Goal: Information Seeking & Learning: Learn about a topic

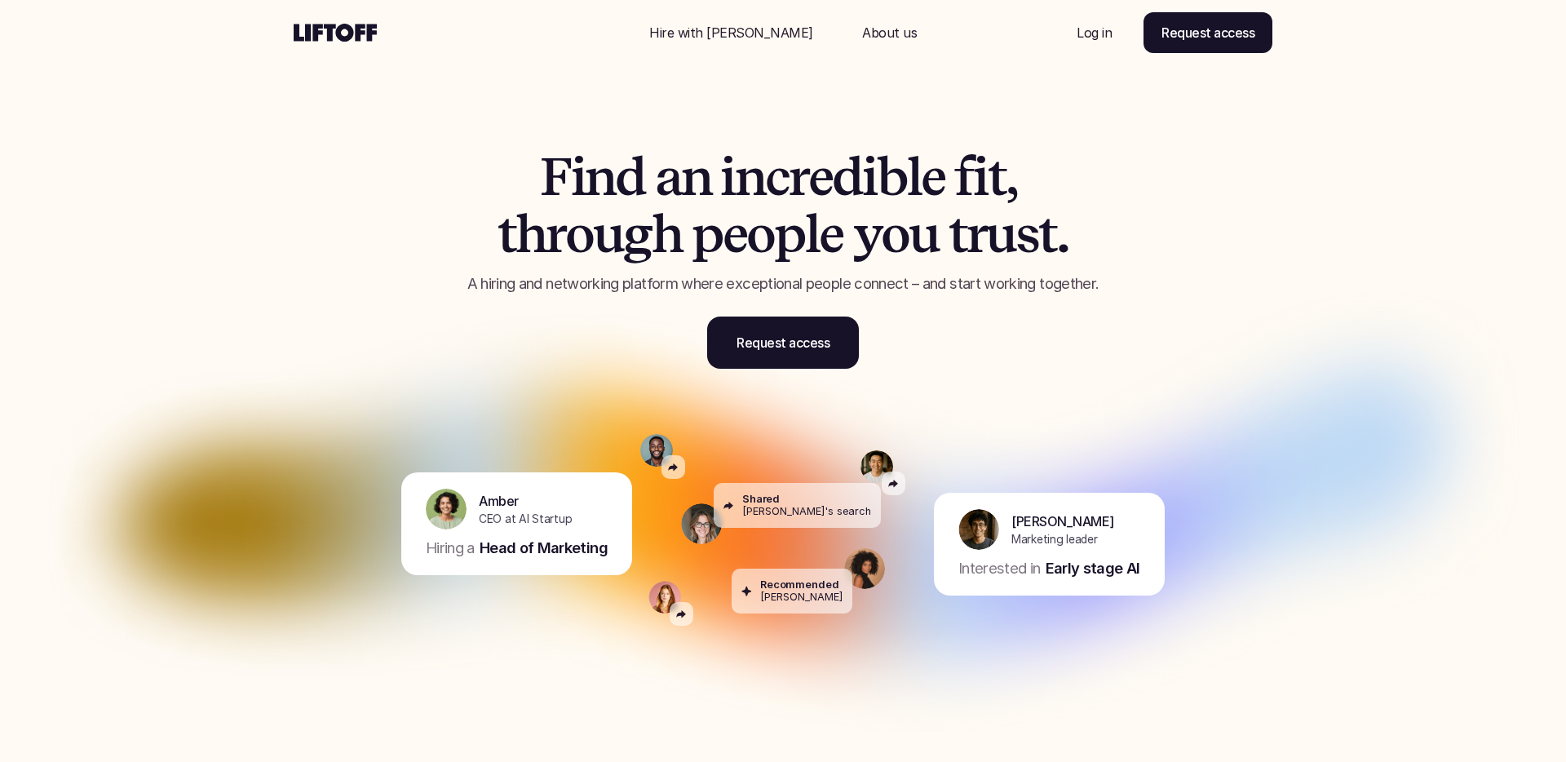
click at [1090, 33] on p "Log in" at bounding box center [1094, 33] width 35 height 20
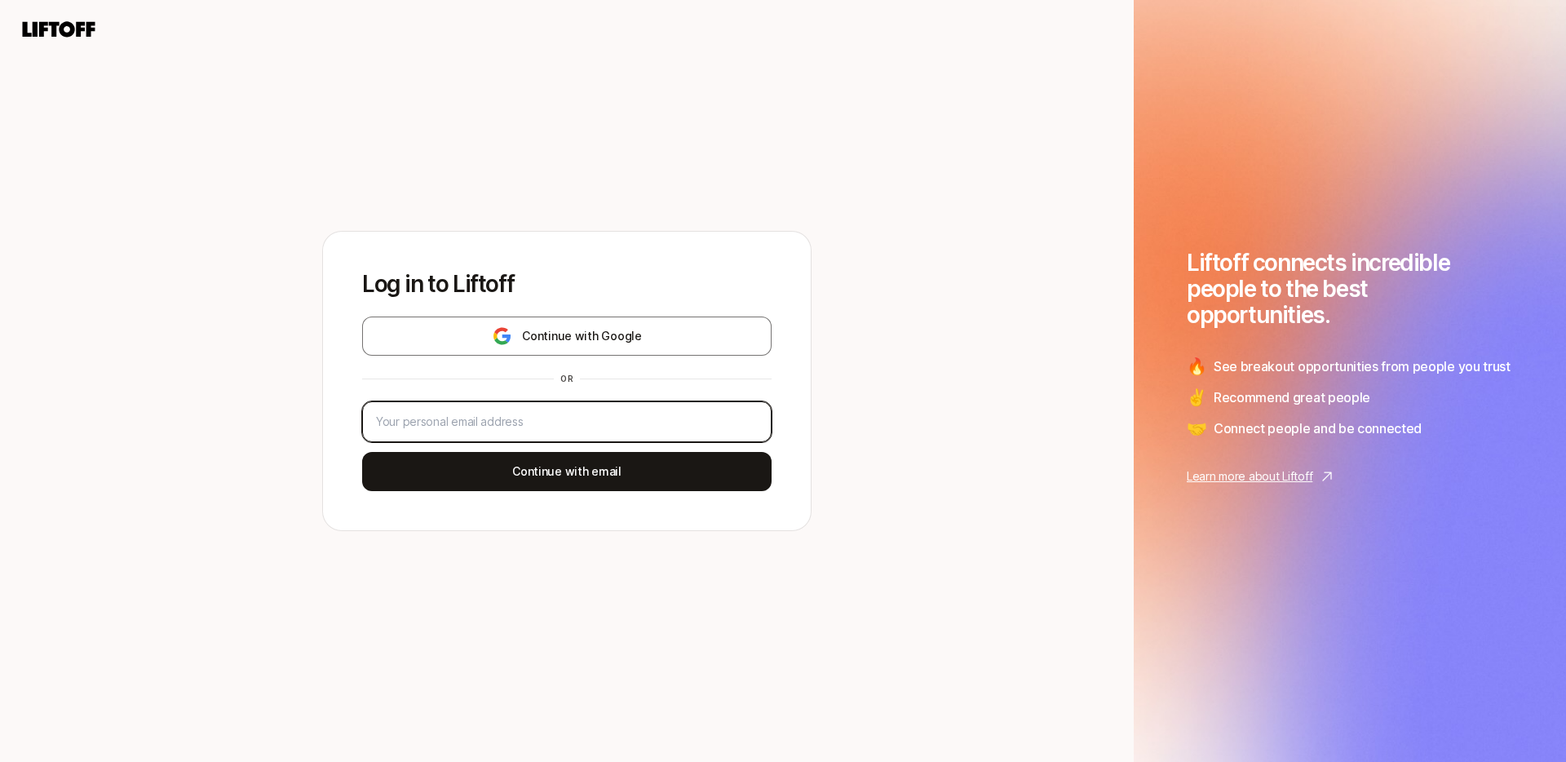
click at [557, 415] on input "email" at bounding box center [567, 422] width 382 height 20
type input "[EMAIL_ADDRESS]"
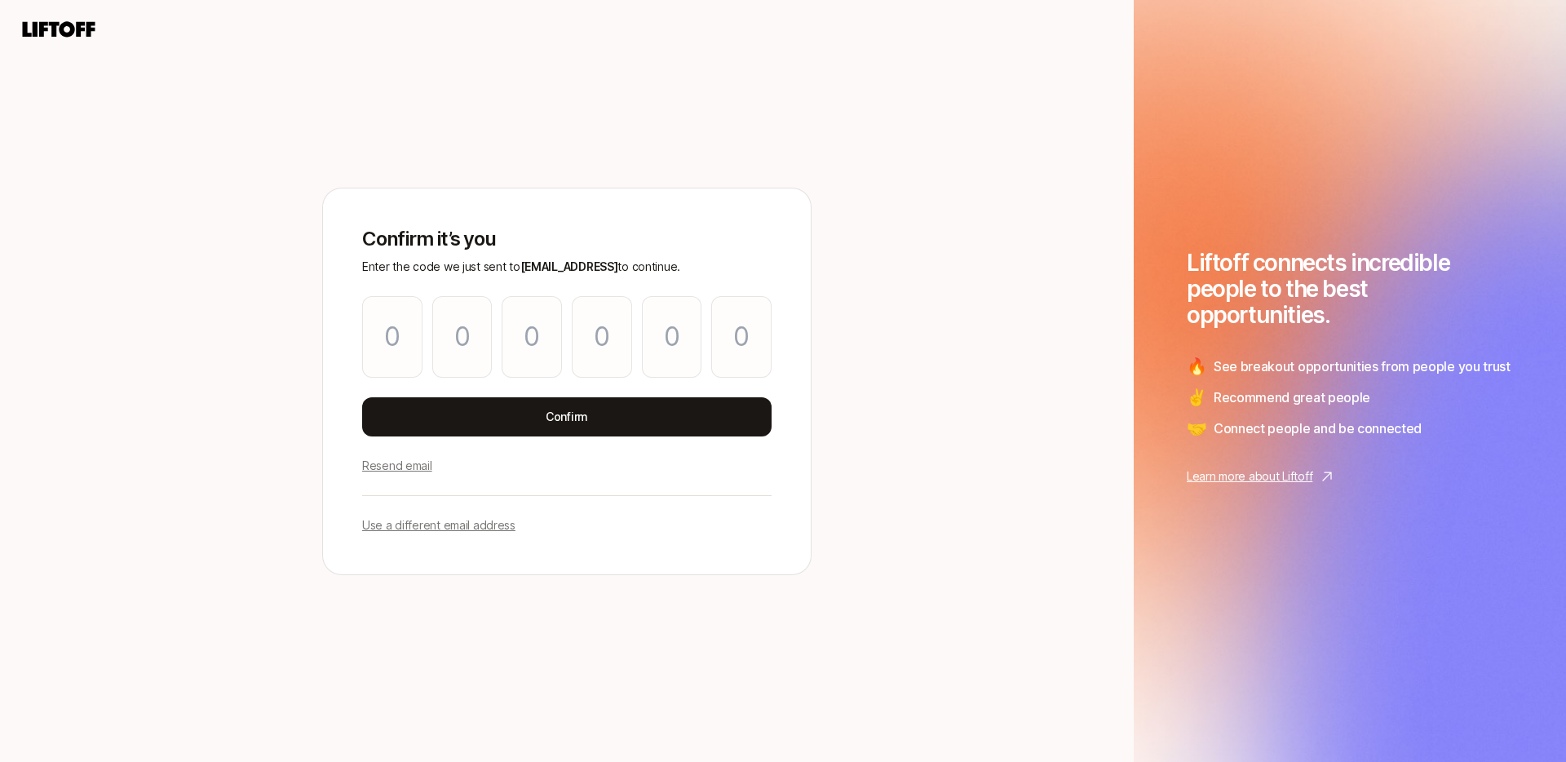
click at [404, 468] on p "Resend email" at bounding box center [397, 466] width 70 height 20
click at [418, 530] on p "Use a different email address" at bounding box center [438, 526] width 153 height 20
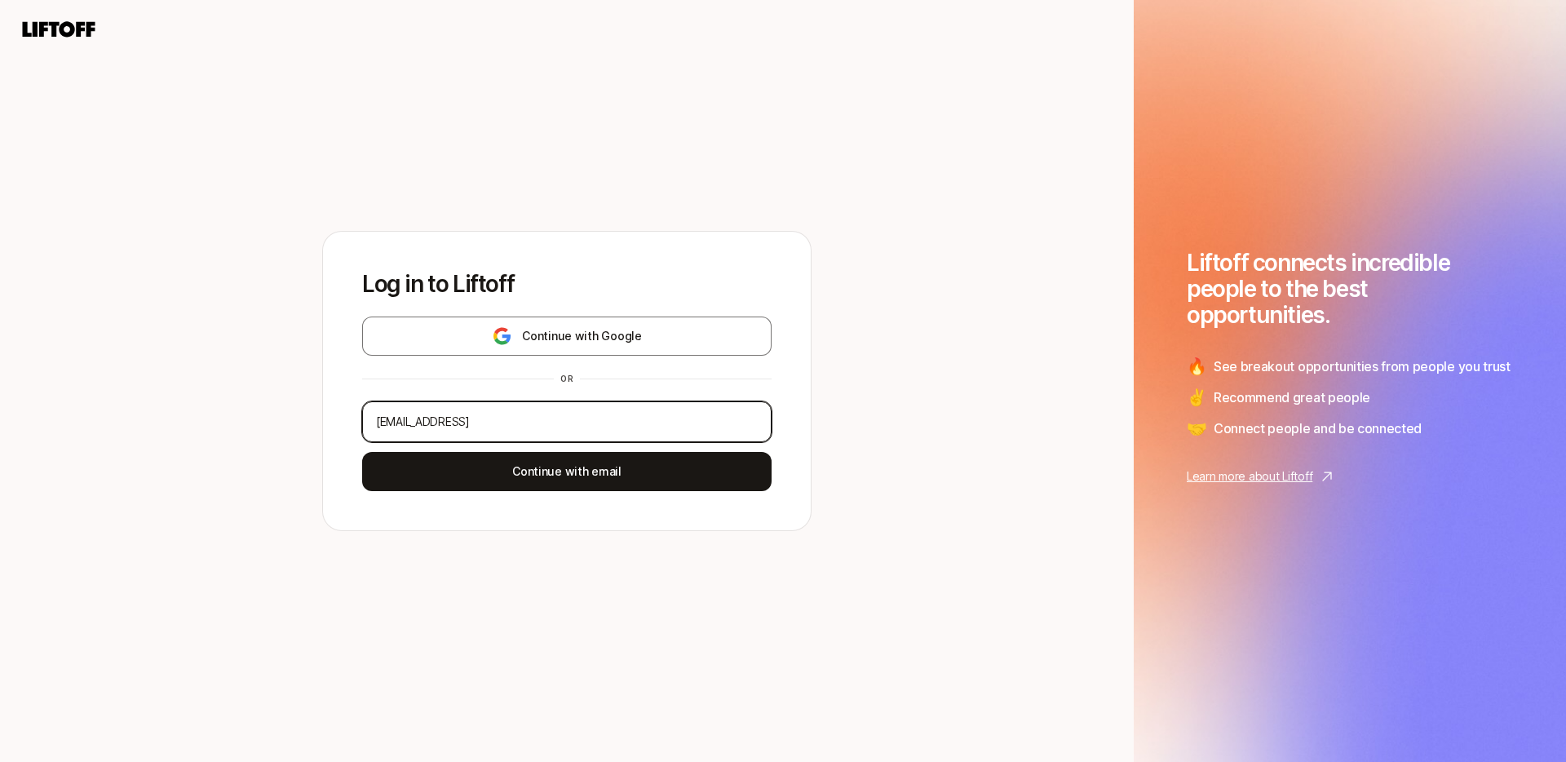
click at [463, 412] on input "lzernst@gmail.coom" at bounding box center [567, 422] width 382 height 20
click at [474, 423] on input "lzernst@gmail.coom" at bounding box center [567, 422] width 382 height 20
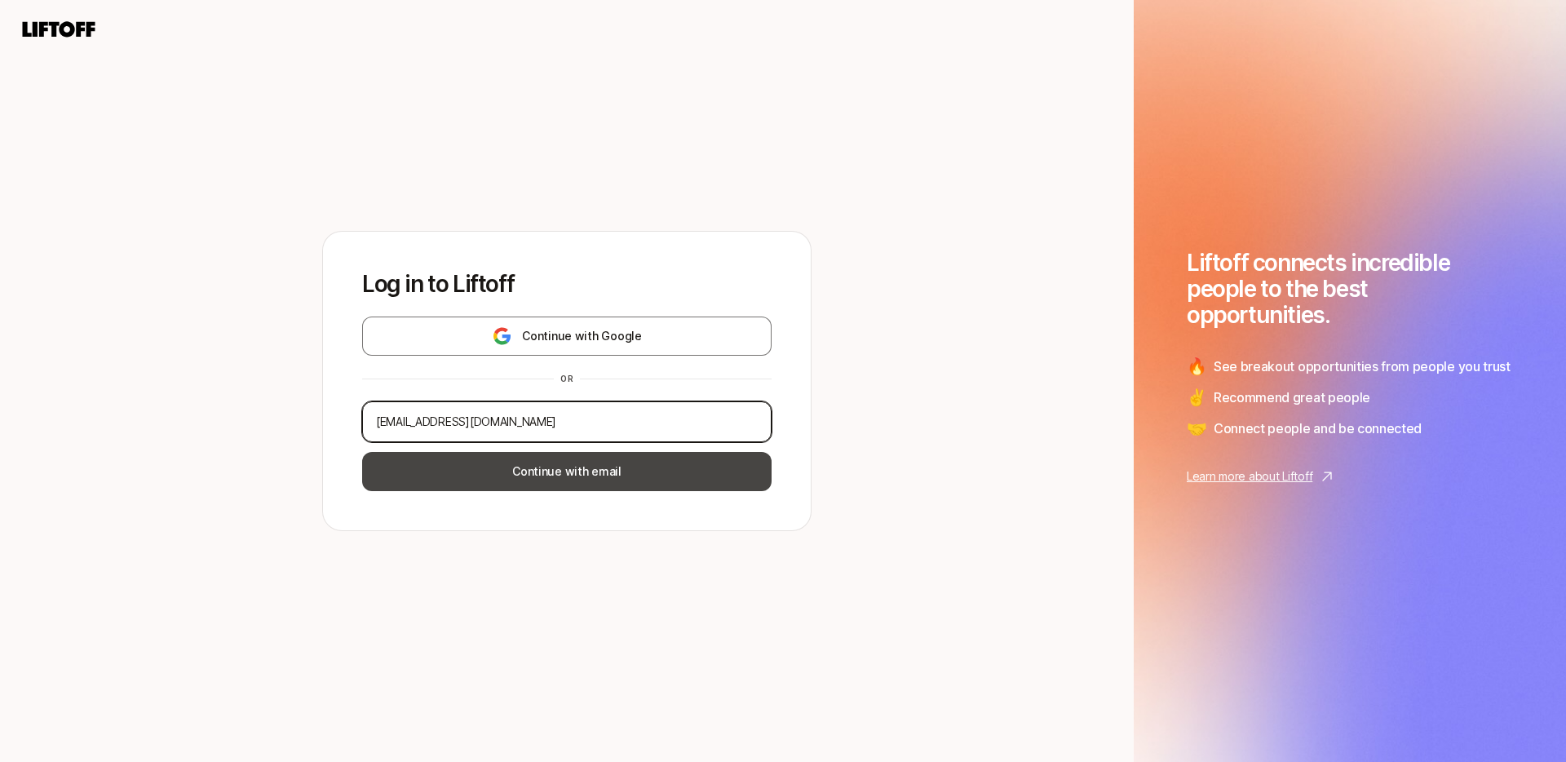
type input "lzernst@gmail.com"
click at [545, 468] on button "Continue with email" at bounding box center [566, 471] width 409 height 39
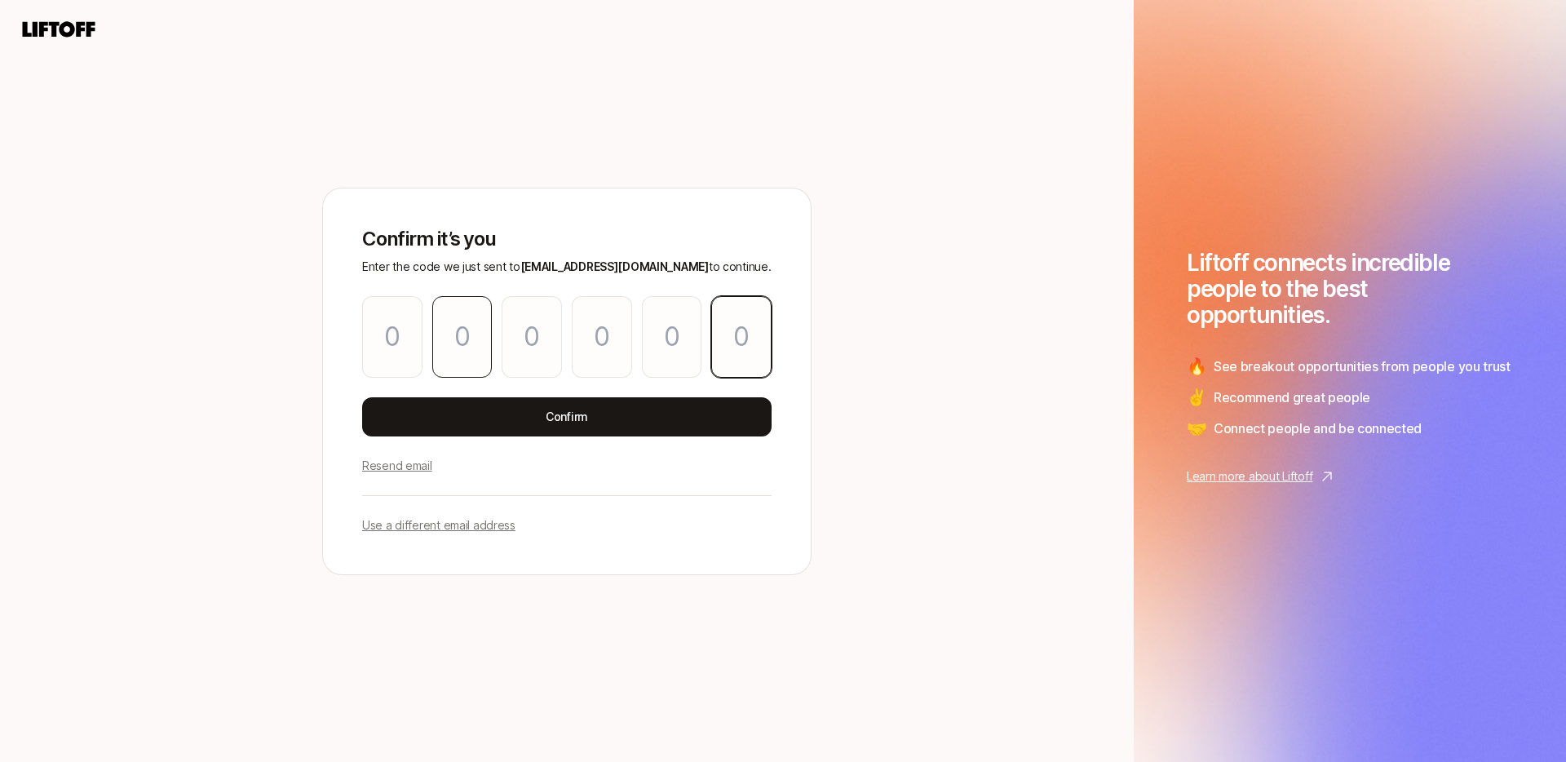
paste input "0"
type input "1"
type input "7"
type input "3"
type input "0"
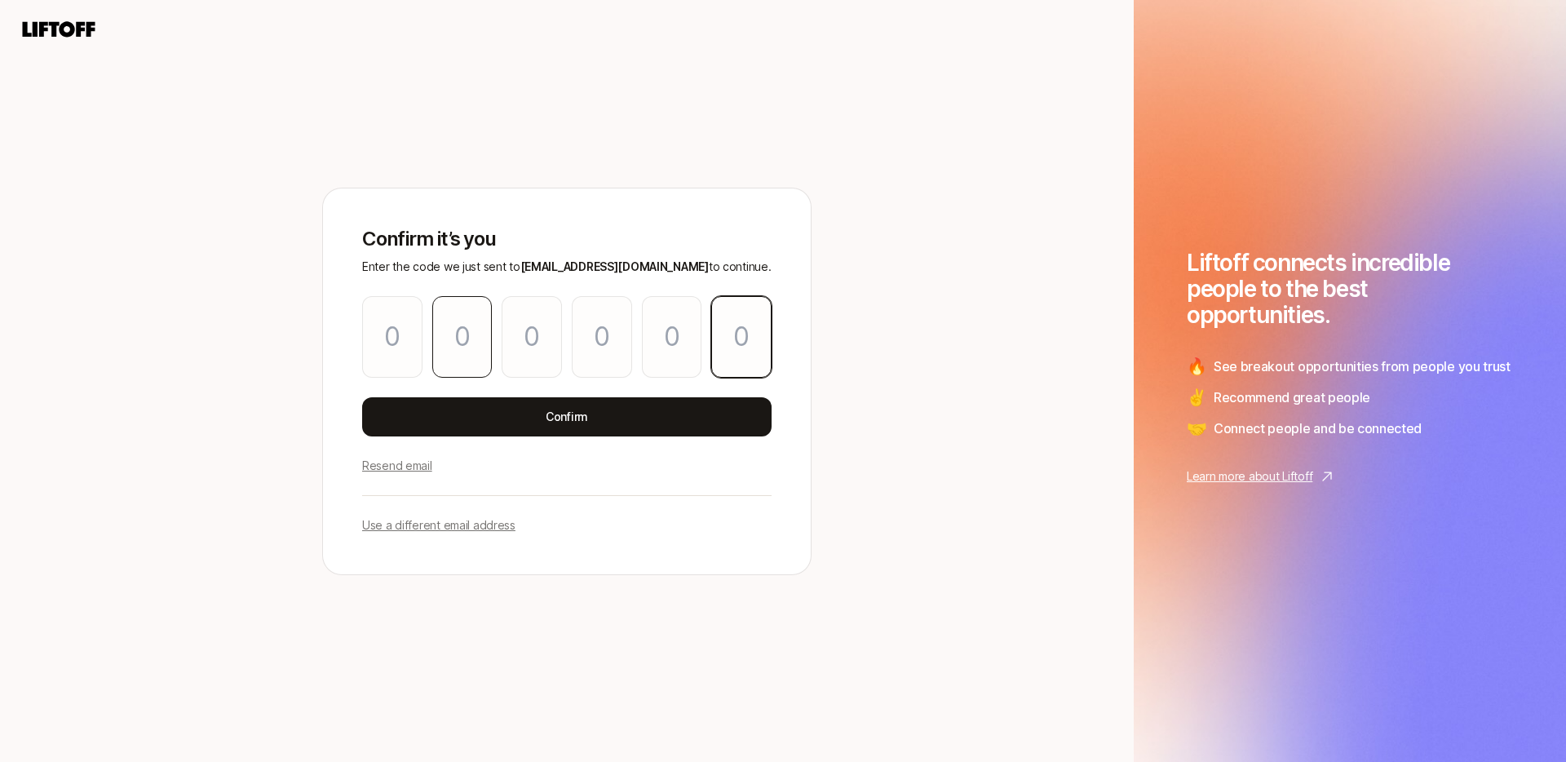
type input "7"
type input "0"
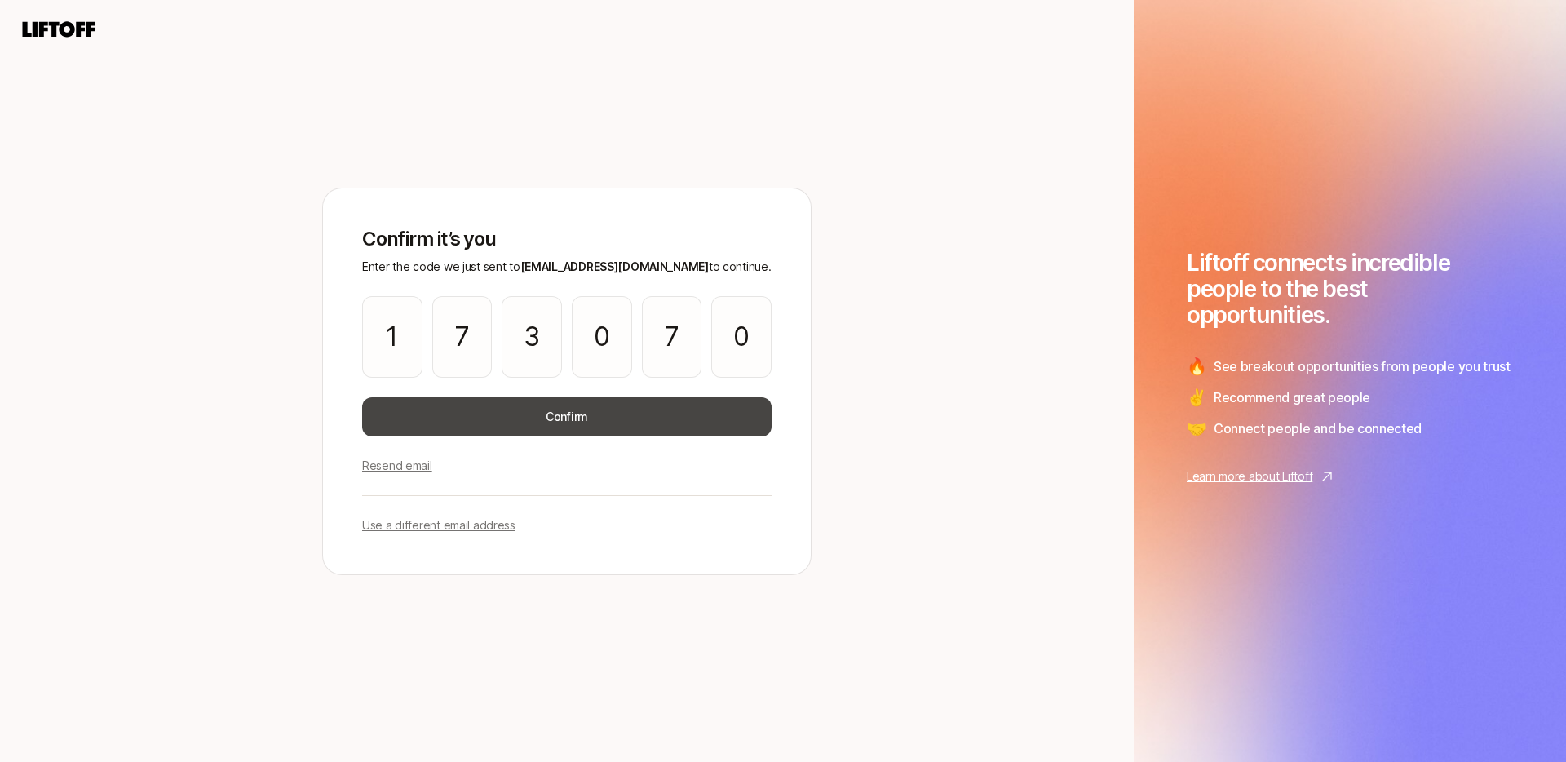
click at [520, 418] on button "Confirm" at bounding box center [566, 416] width 409 height 39
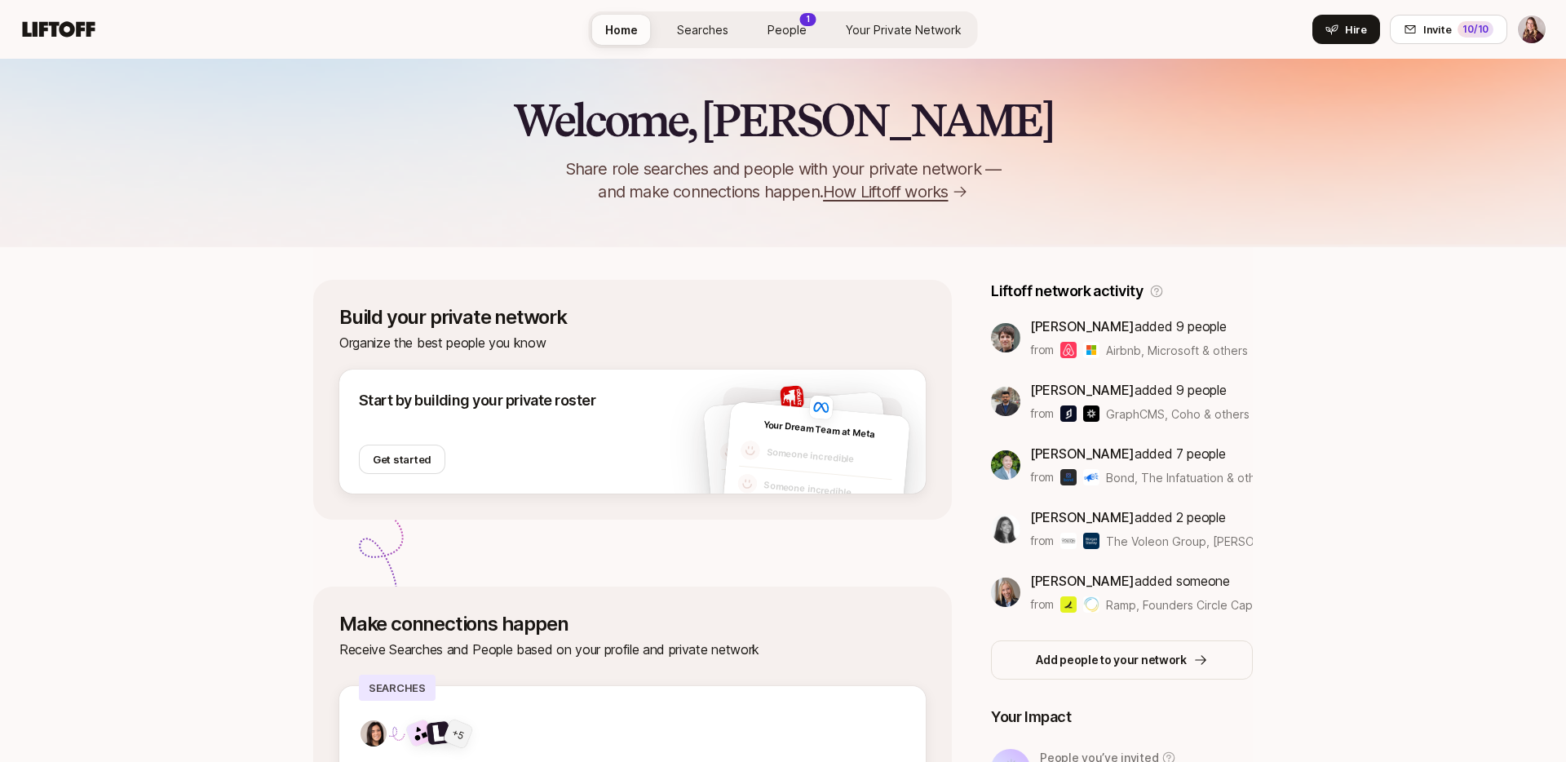
scroll to position [65, 0]
click at [788, 29] on span "People" at bounding box center [787, 30] width 39 height 14
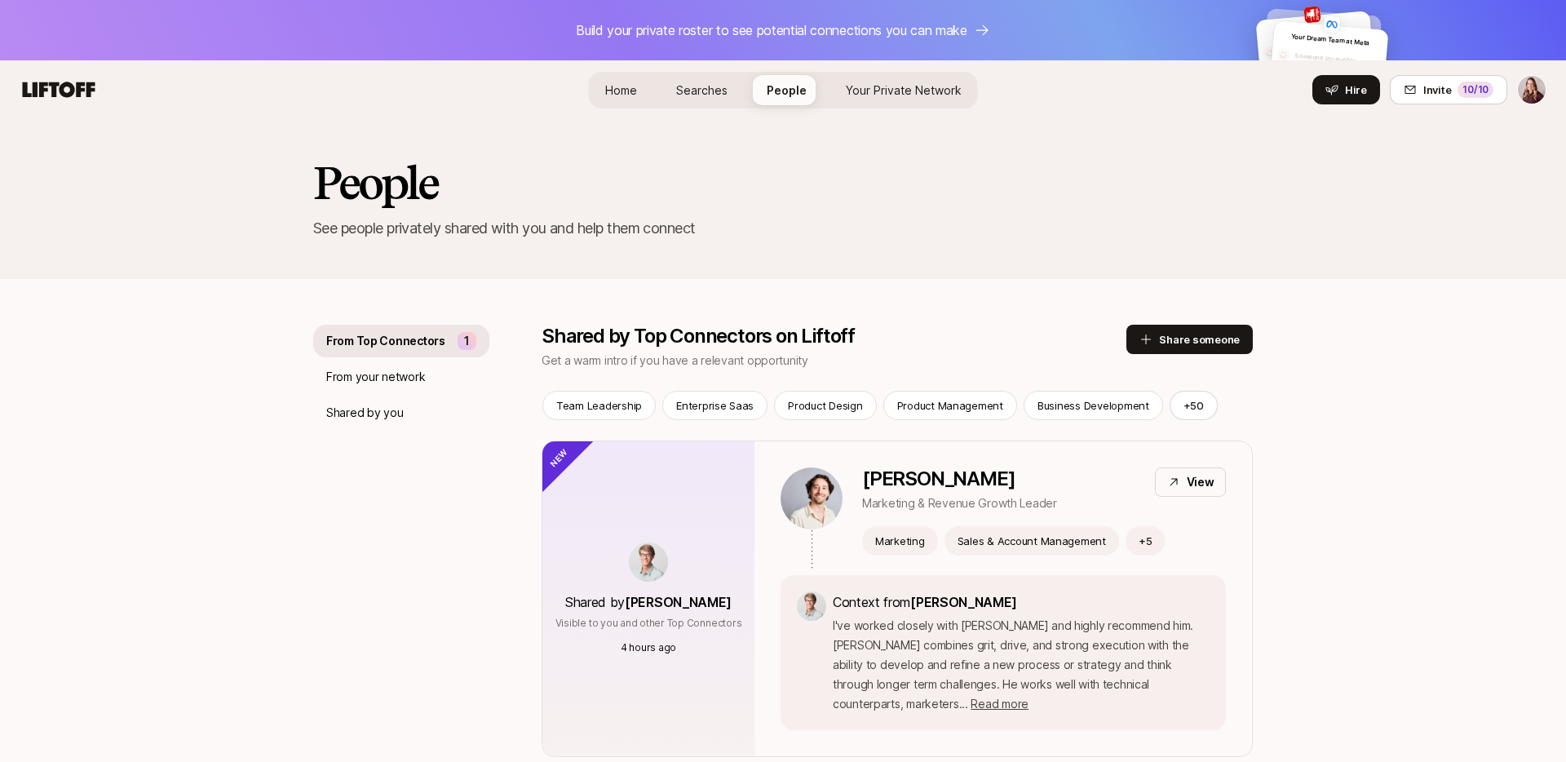
click at [618, 87] on span "Home" at bounding box center [621, 90] width 32 height 14
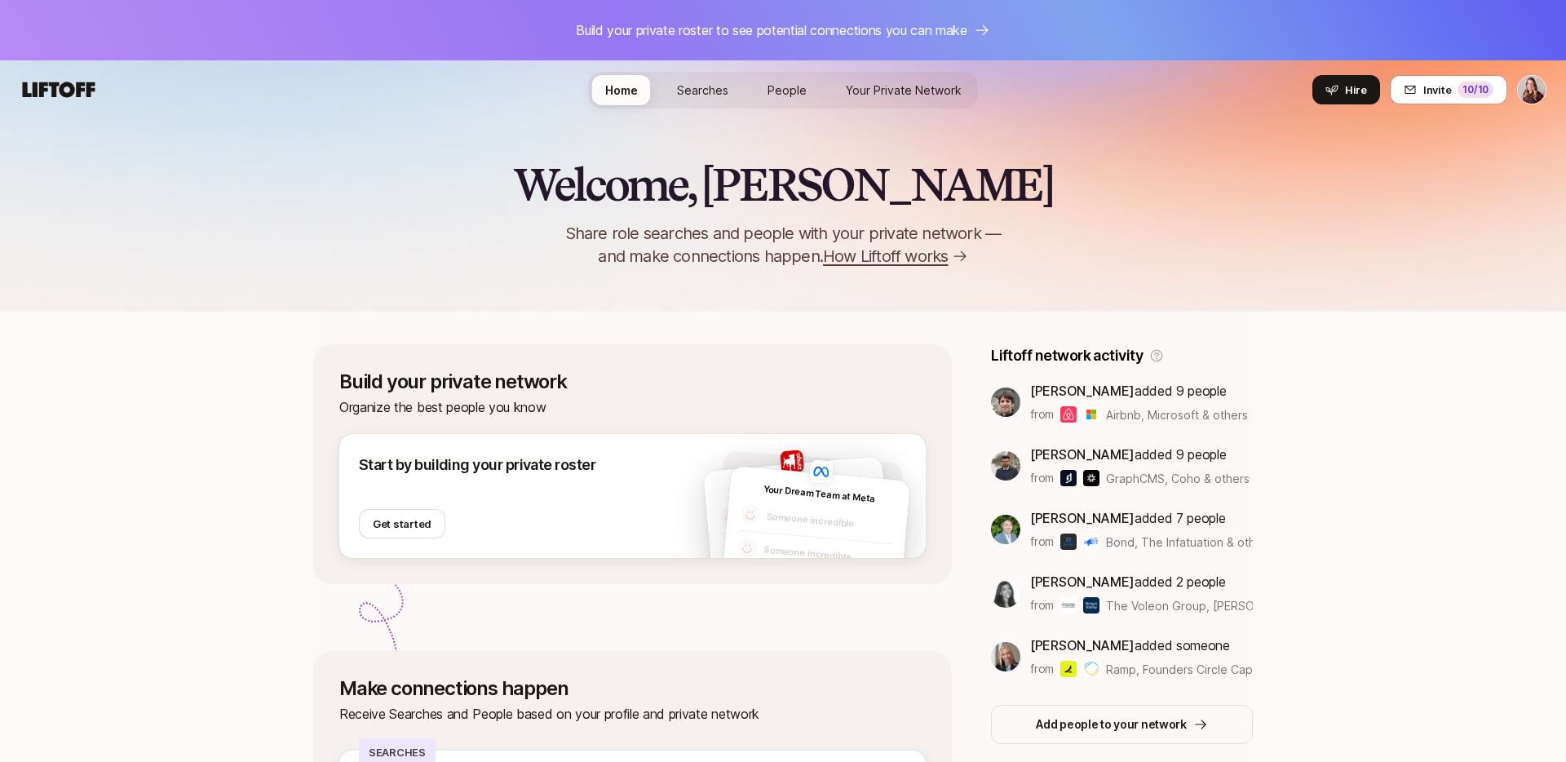
click at [777, 26] on p "Build your private roster to see potential connections you can make" at bounding box center [772, 30] width 392 height 21
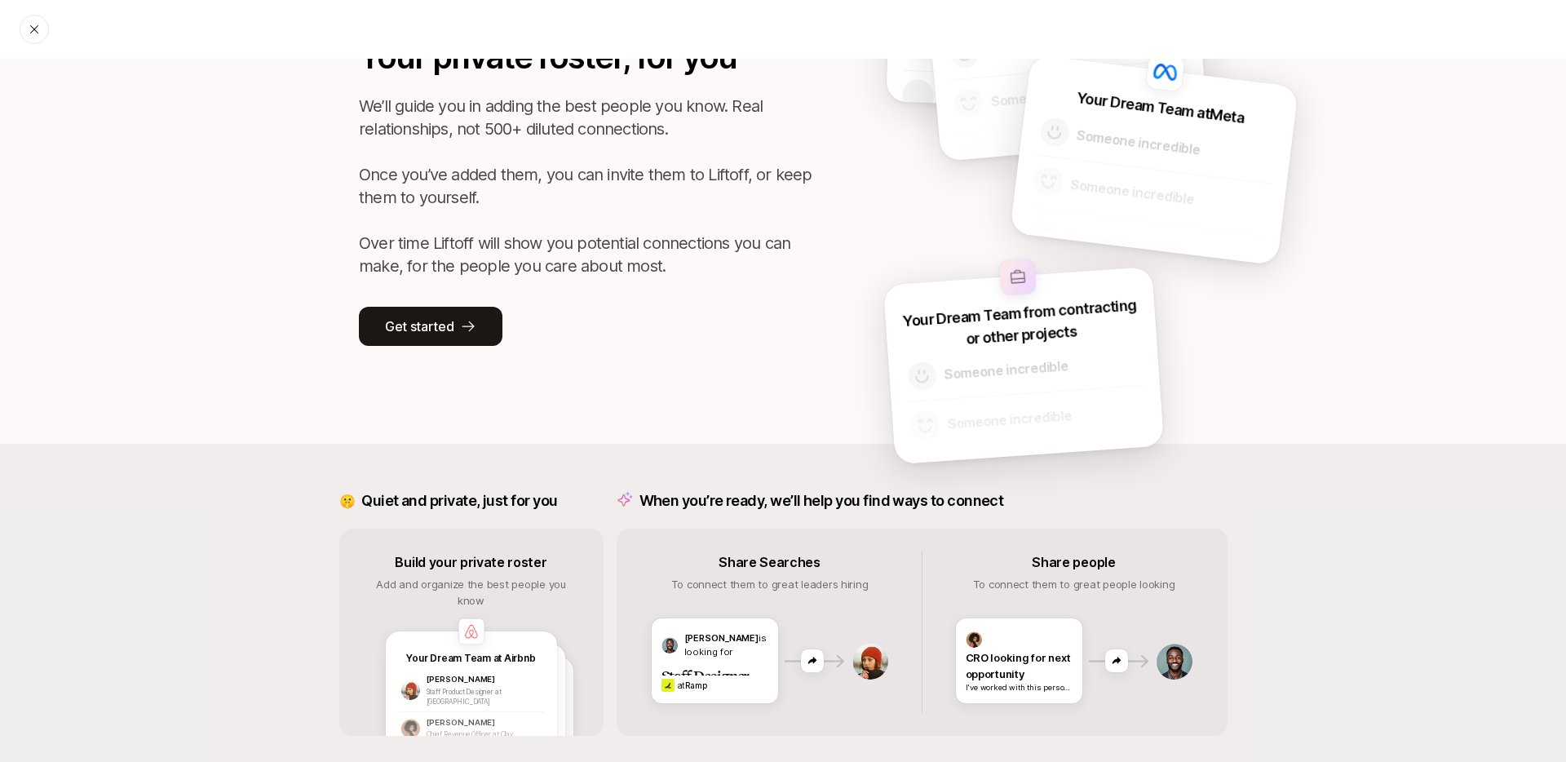
scroll to position [102, 0]
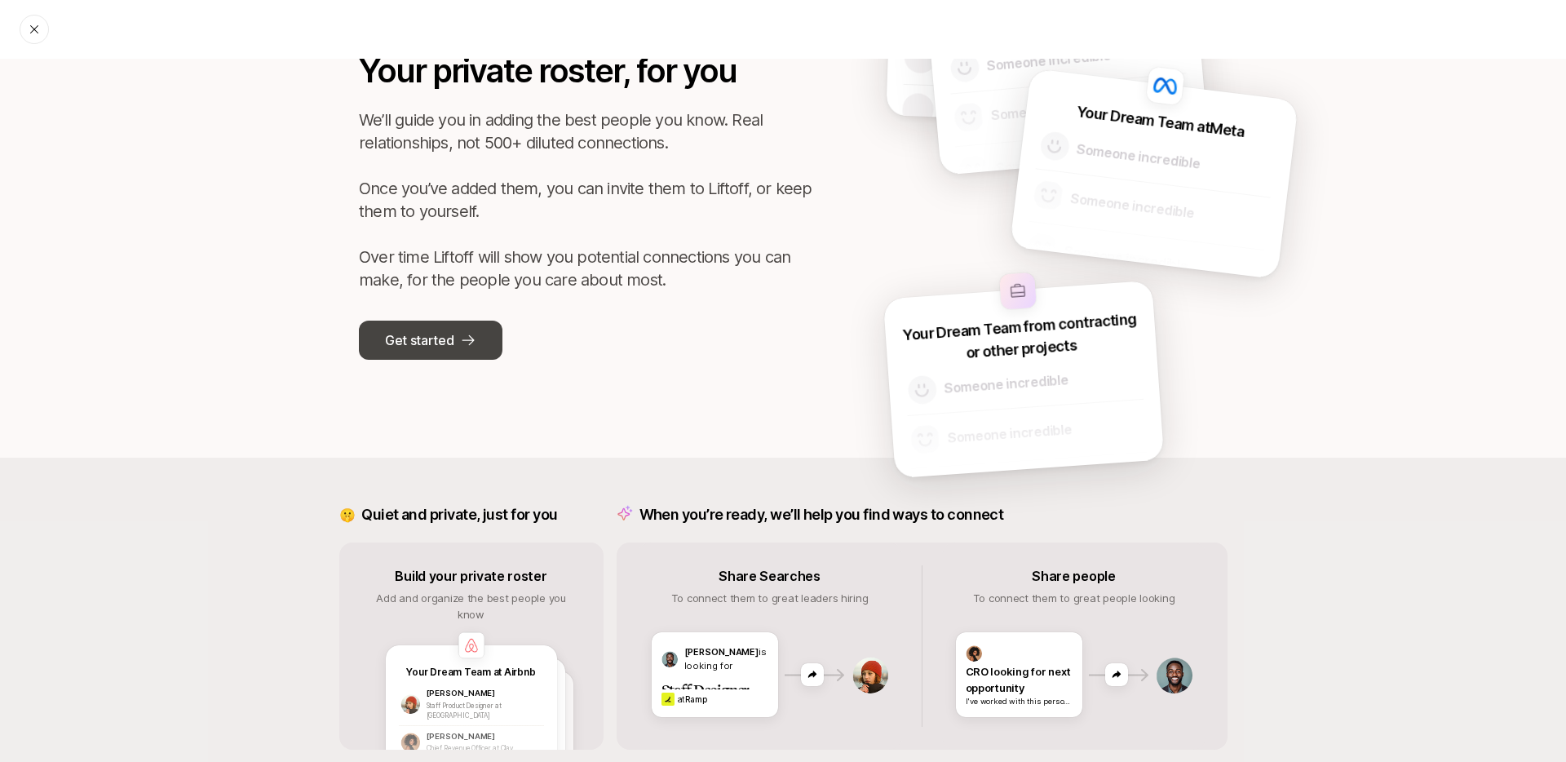
click at [435, 341] on p "Get started" at bounding box center [419, 340] width 69 height 21
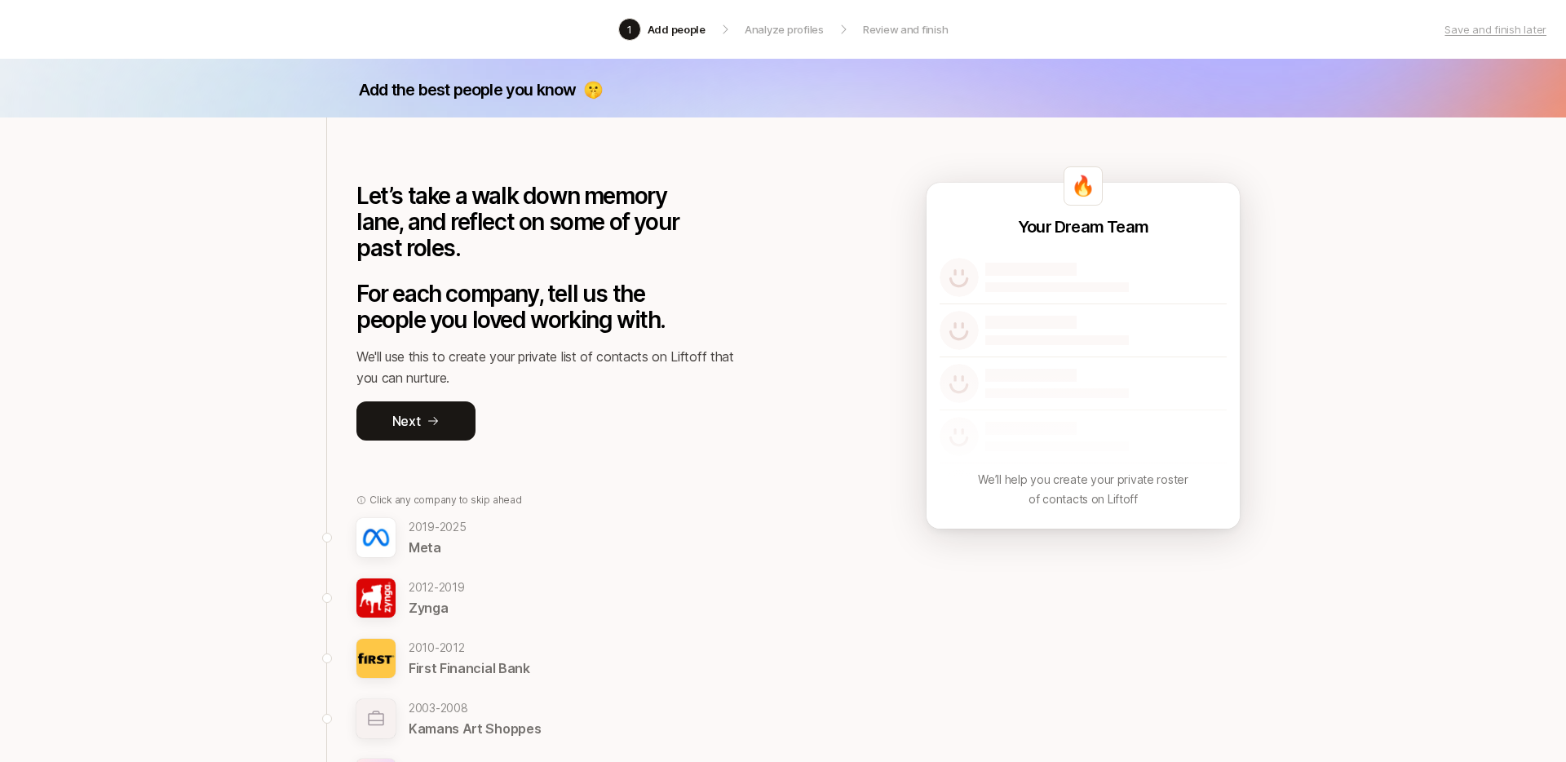
scroll to position [9, 0]
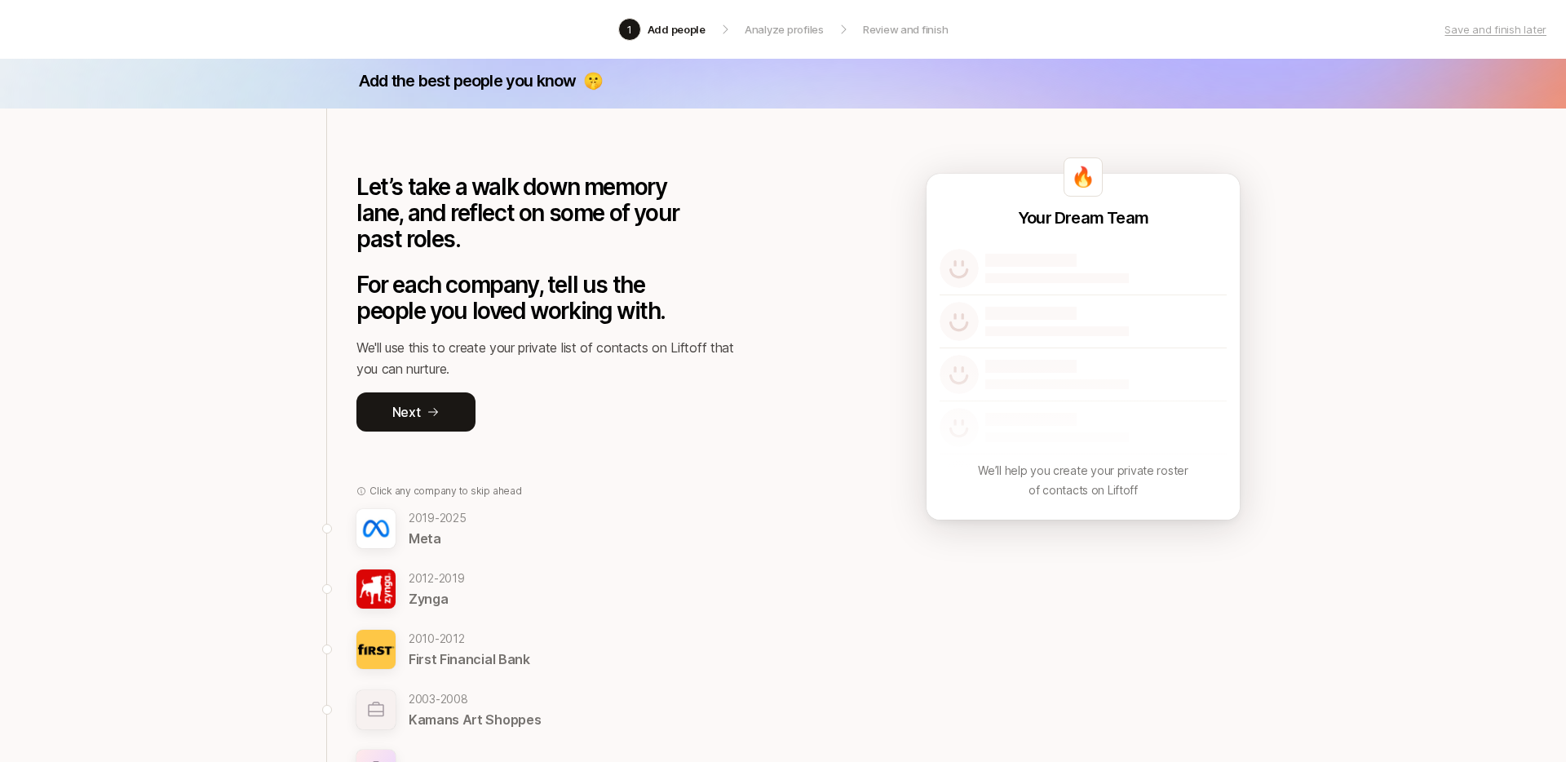
click at [372, 528] on img at bounding box center [375, 528] width 39 height 39
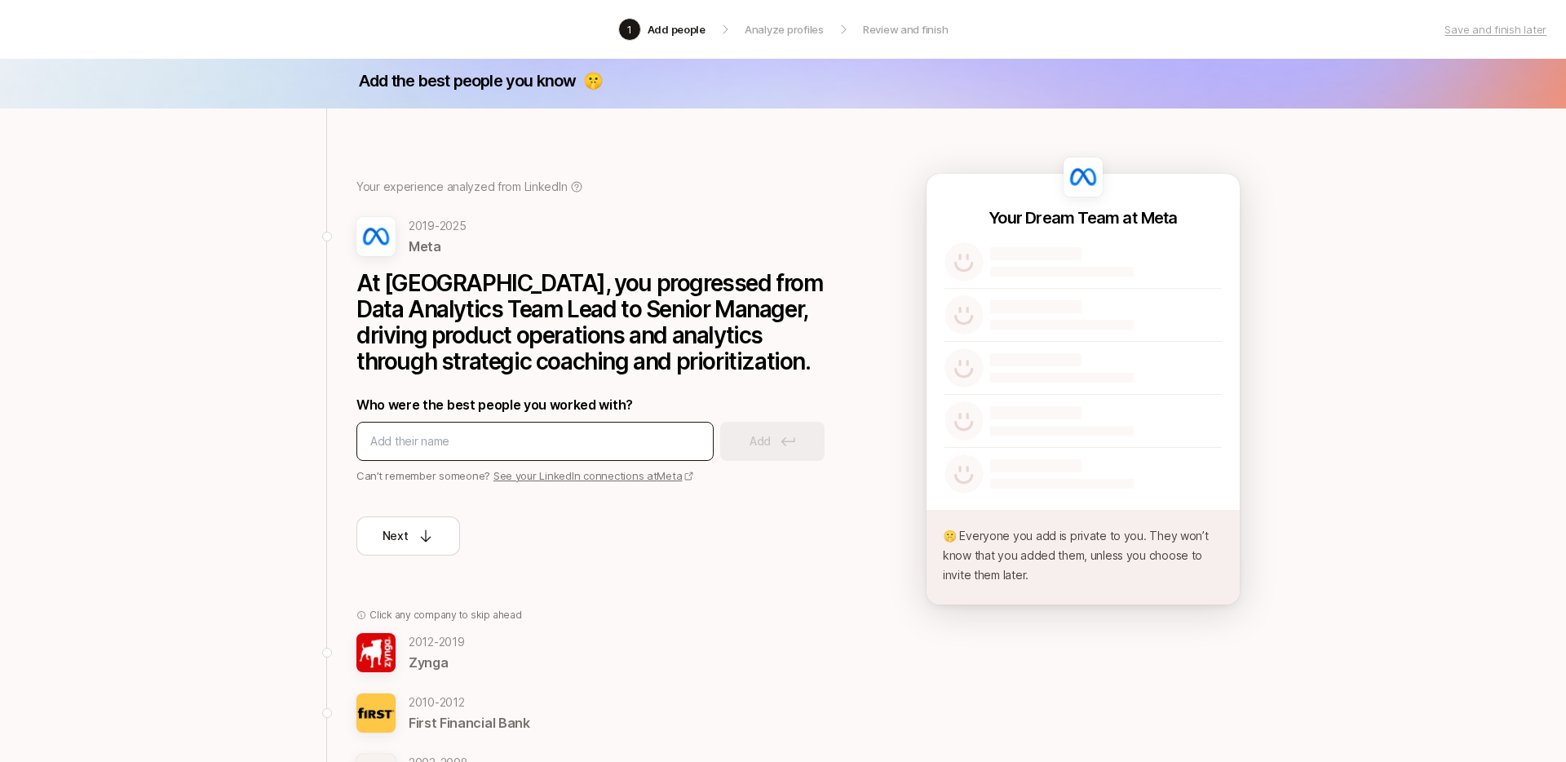
click at [448, 448] on input at bounding box center [535, 442] width 330 height 20
type input "Y"
click at [595, 447] on input "Stephanie Sit" at bounding box center [535, 442] width 330 height 20
drag, startPoint x: 592, startPoint y: 442, endPoint x: 337, endPoint y: 429, distance: 255.7
click at [337, 430] on div "Your experience analyzed from LinkedIn 2019 - 2025 Meta At Meta, you progressed…" at bounding box center [592, 496] width 533 height 777
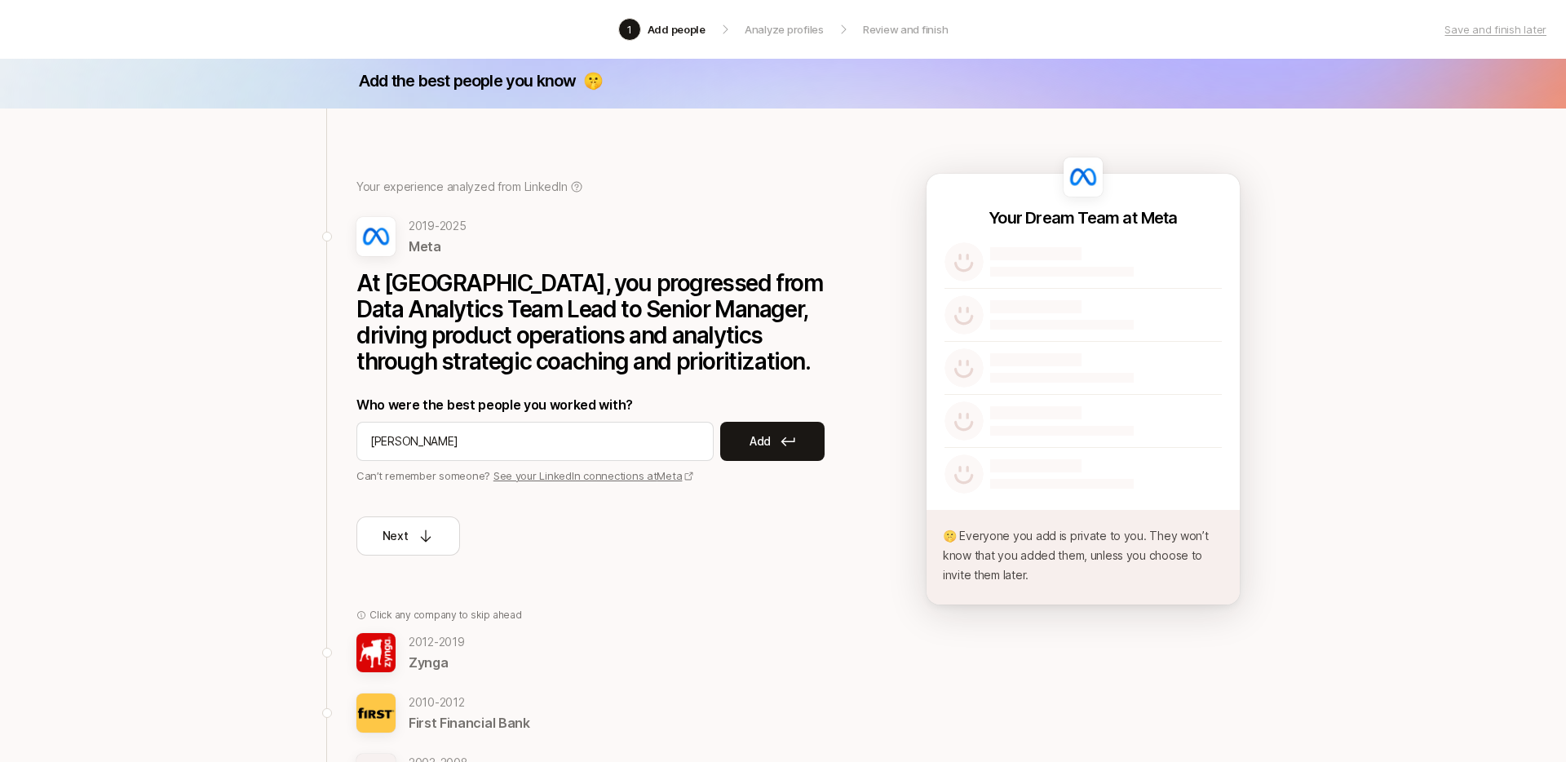
type input "\"
type input "Stephanie Sit"
click at [751, 445] on p "Add" at bounding box center [760, 442] width 21 height 20
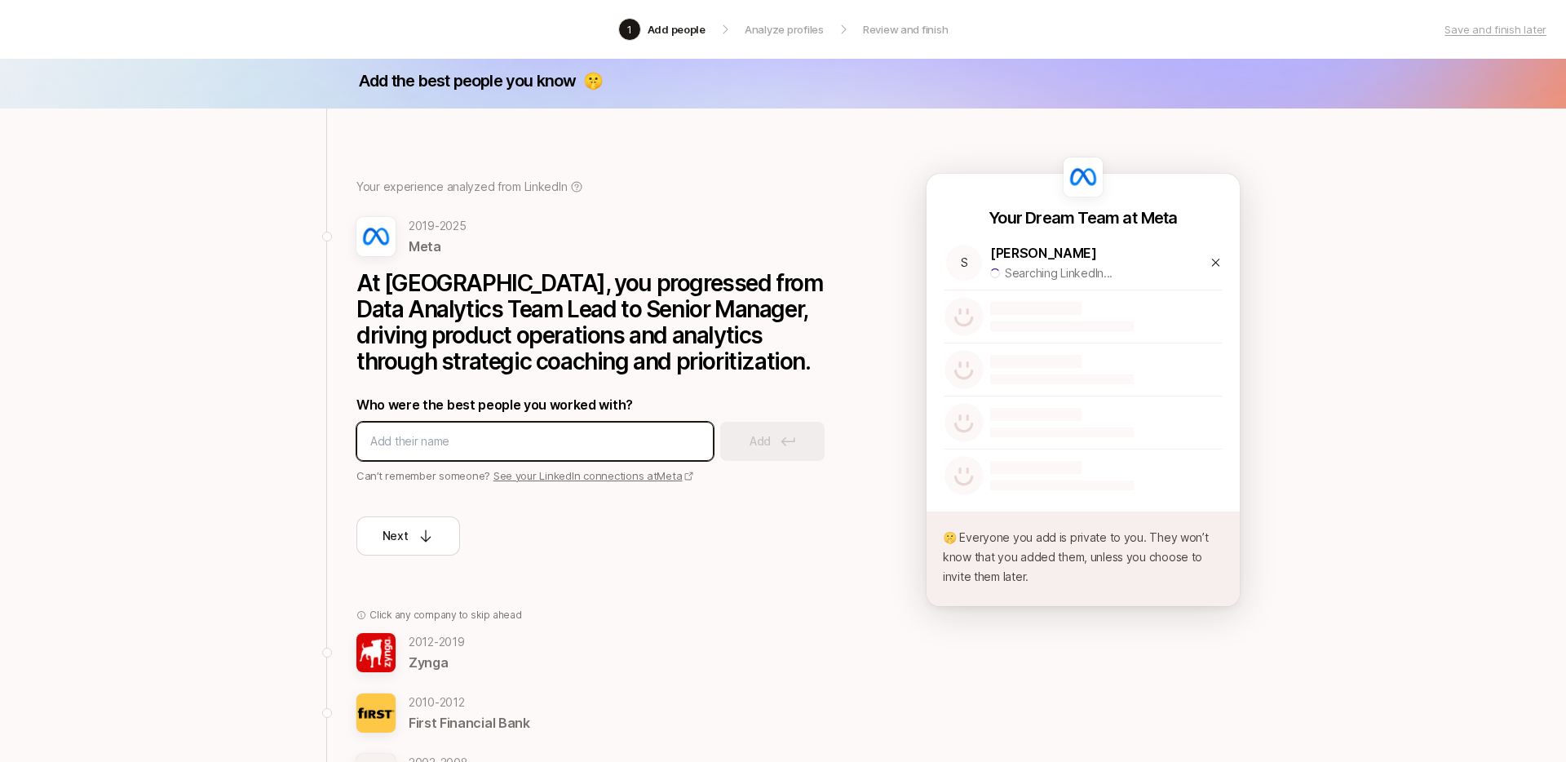
click at [588, 439] on input at bounding box center [535, 442] width 330 height 20
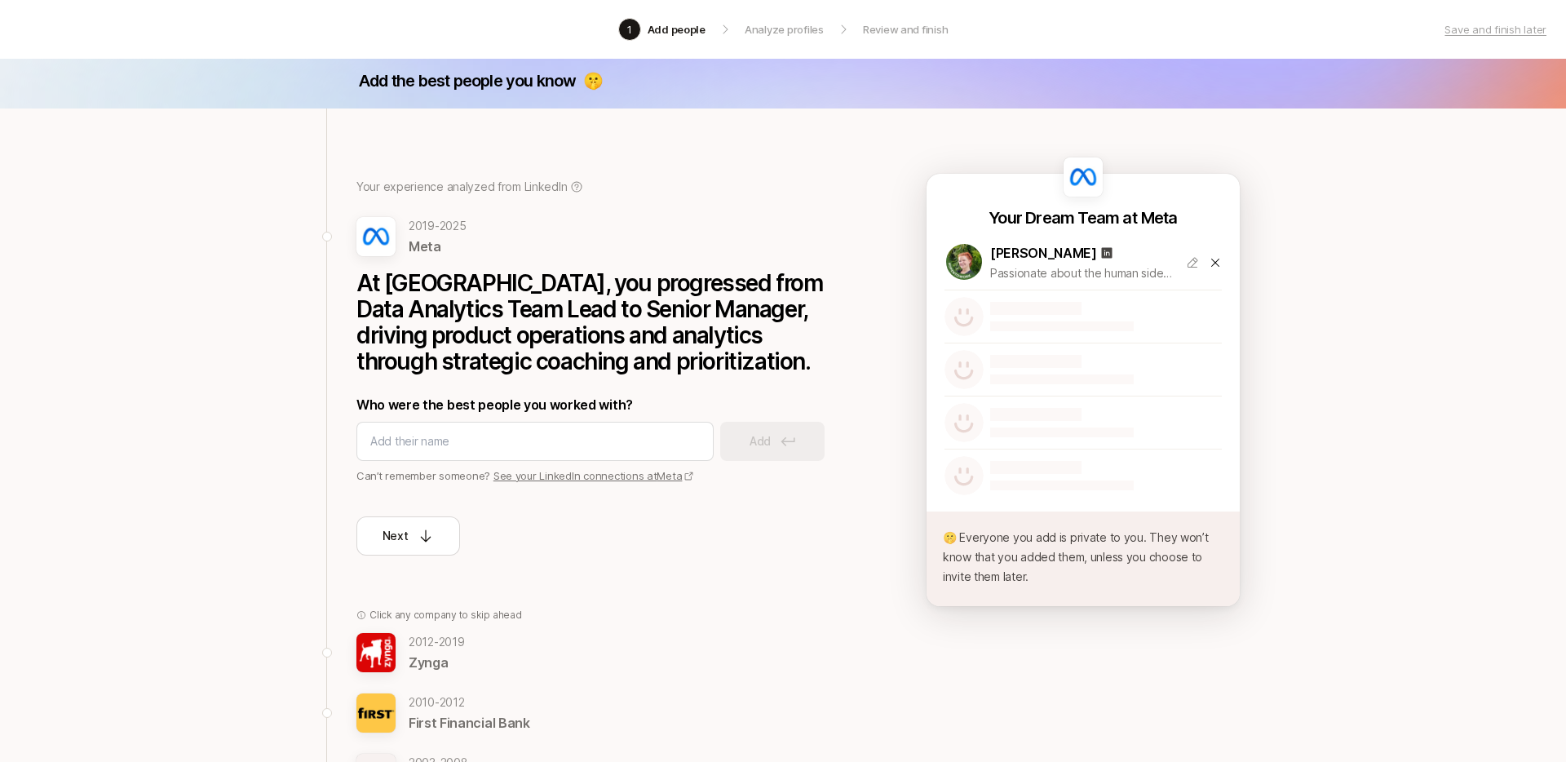
click at [1192, 262] on icon at bounding box center [1192, 262] width 13 height 13
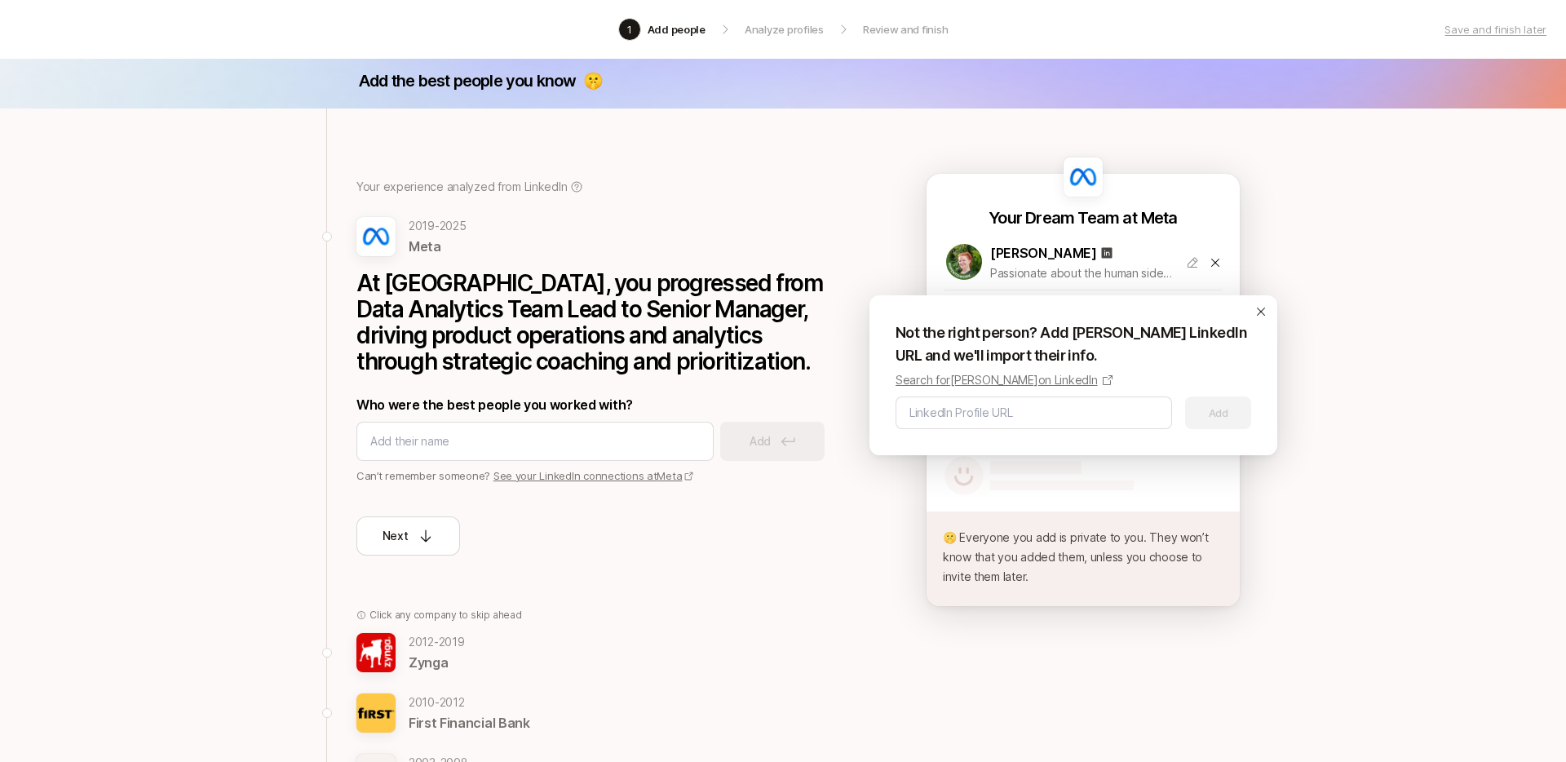
click at [1255, 310] on icon at bounding box center [1261, 311] width 13 height 13
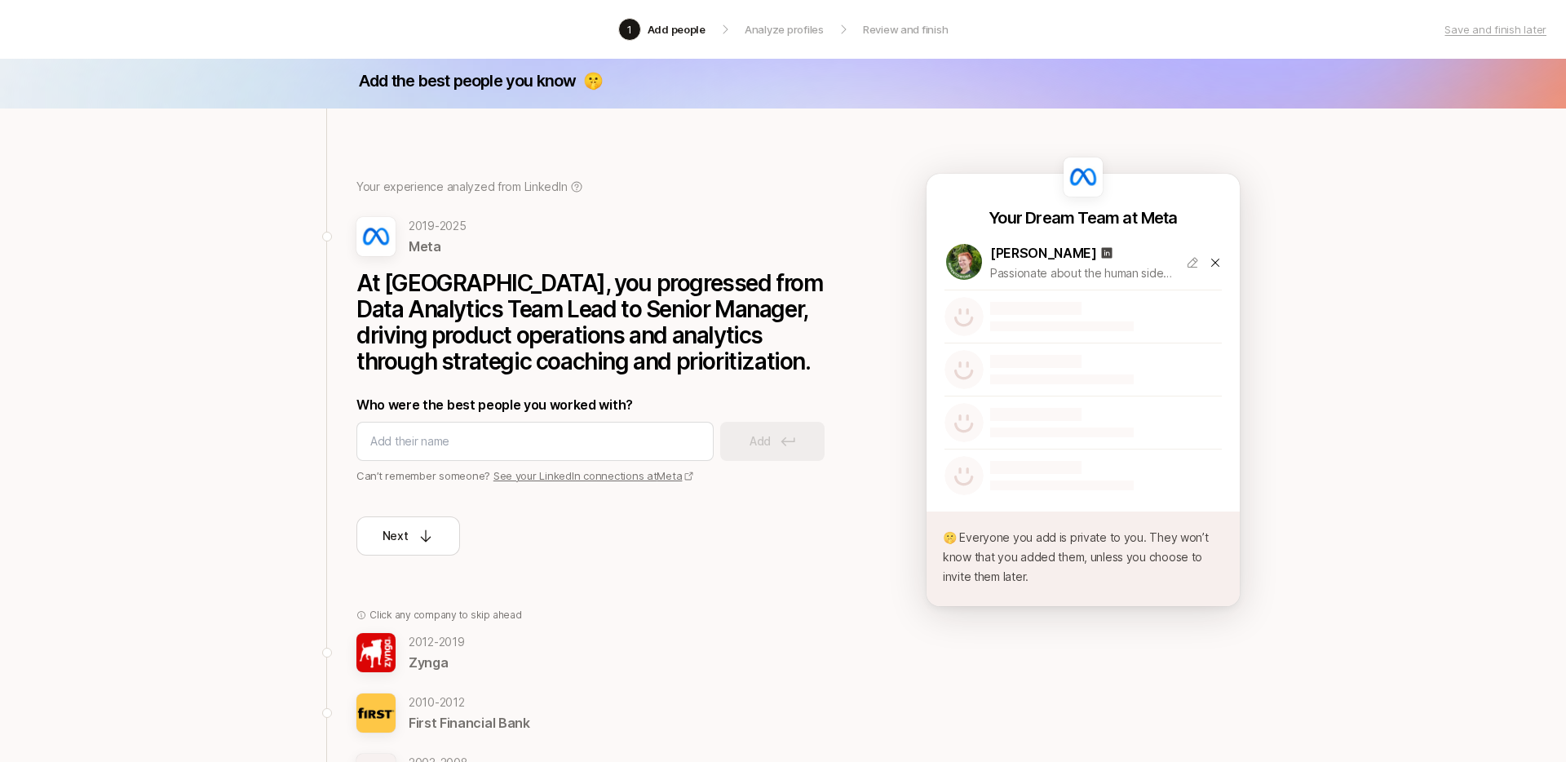
click at [1212, 263] on icon at bounding box center [1215, 262] width 13 height 13
click at [491, 453] on div at bounding box center [534, 441] width 357 height 39
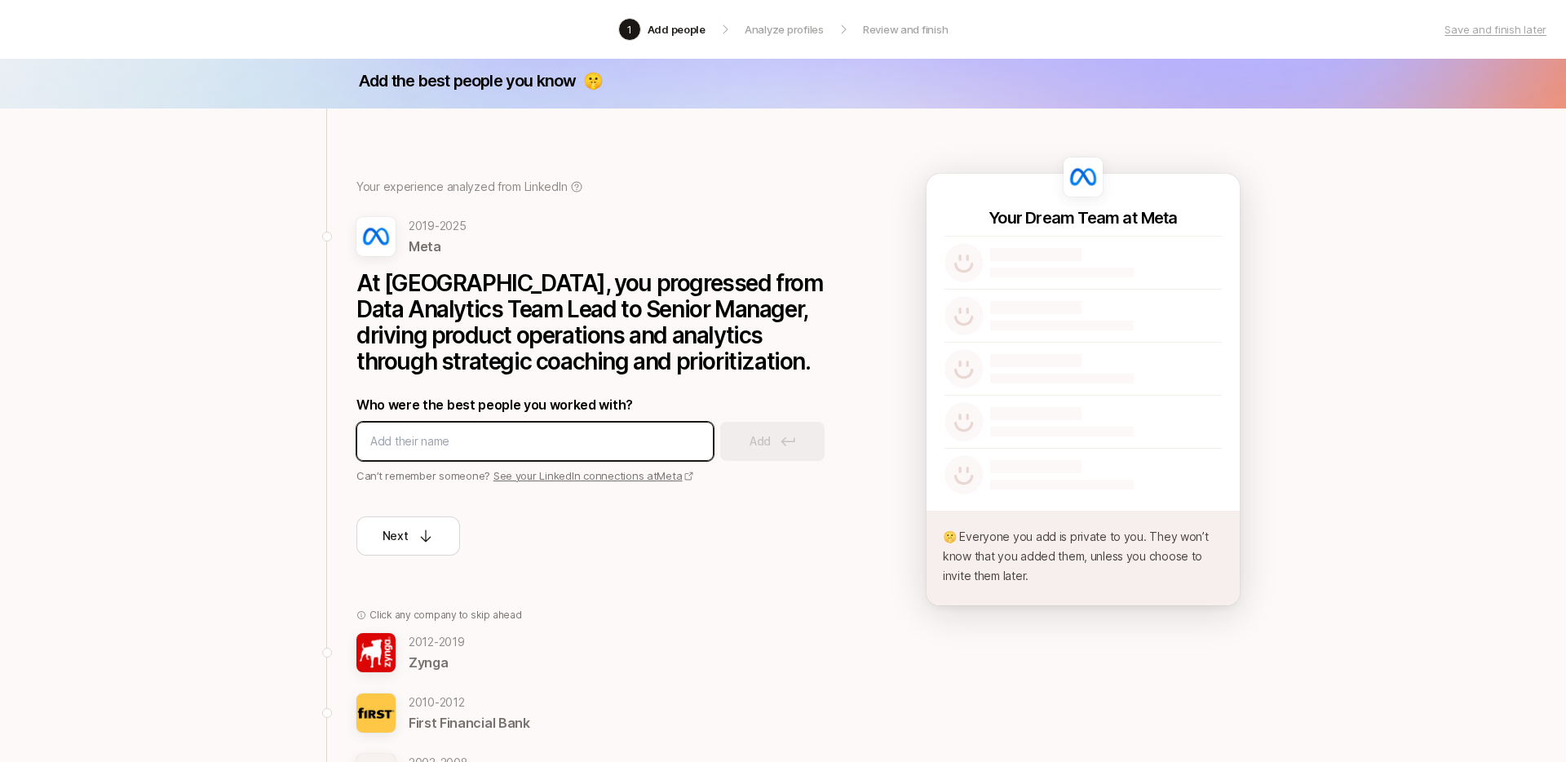
click at [491, 440] on input at bounding box center [535, 442] width 330 height 20
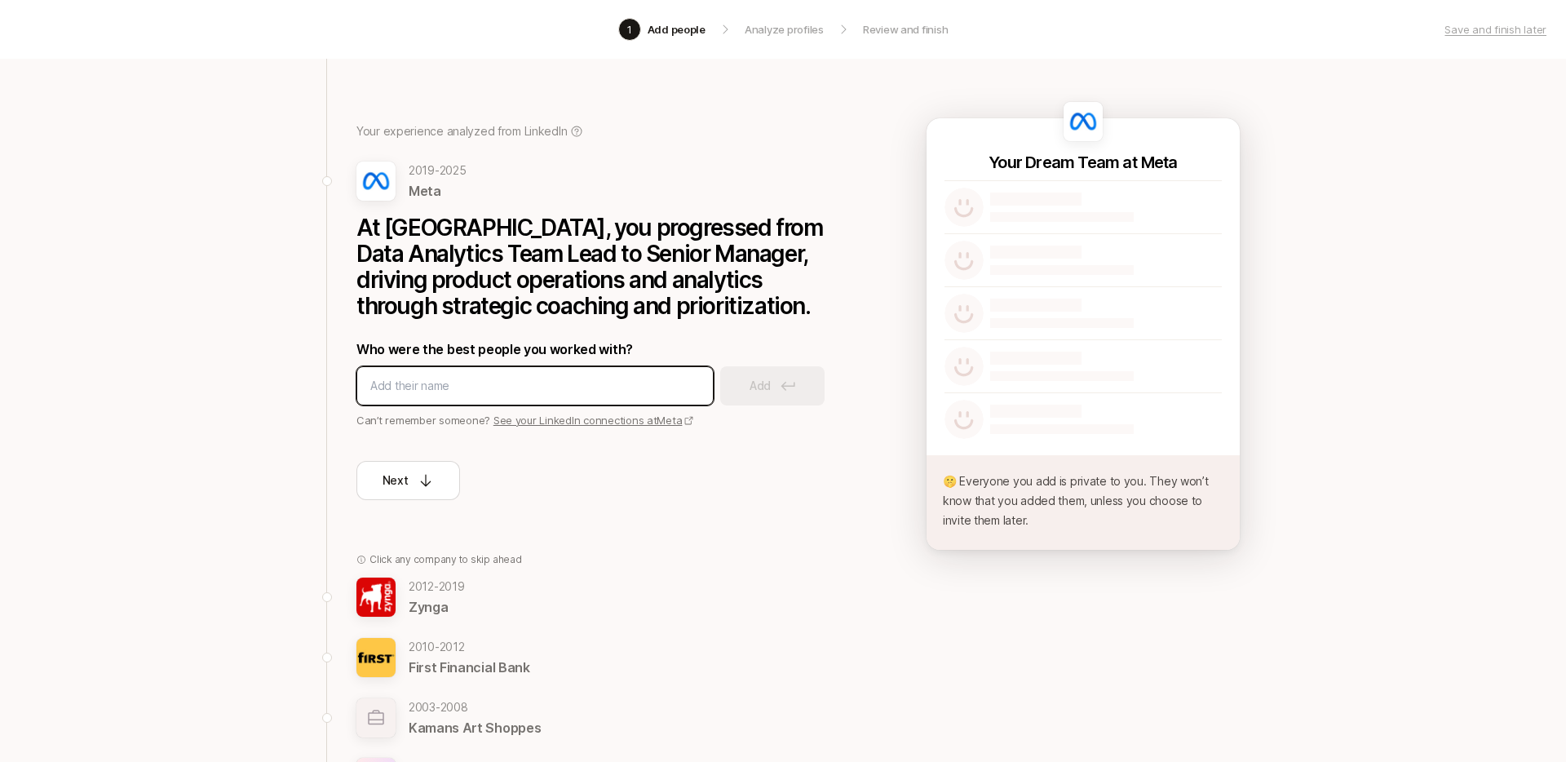
scroll to position [0, 0]
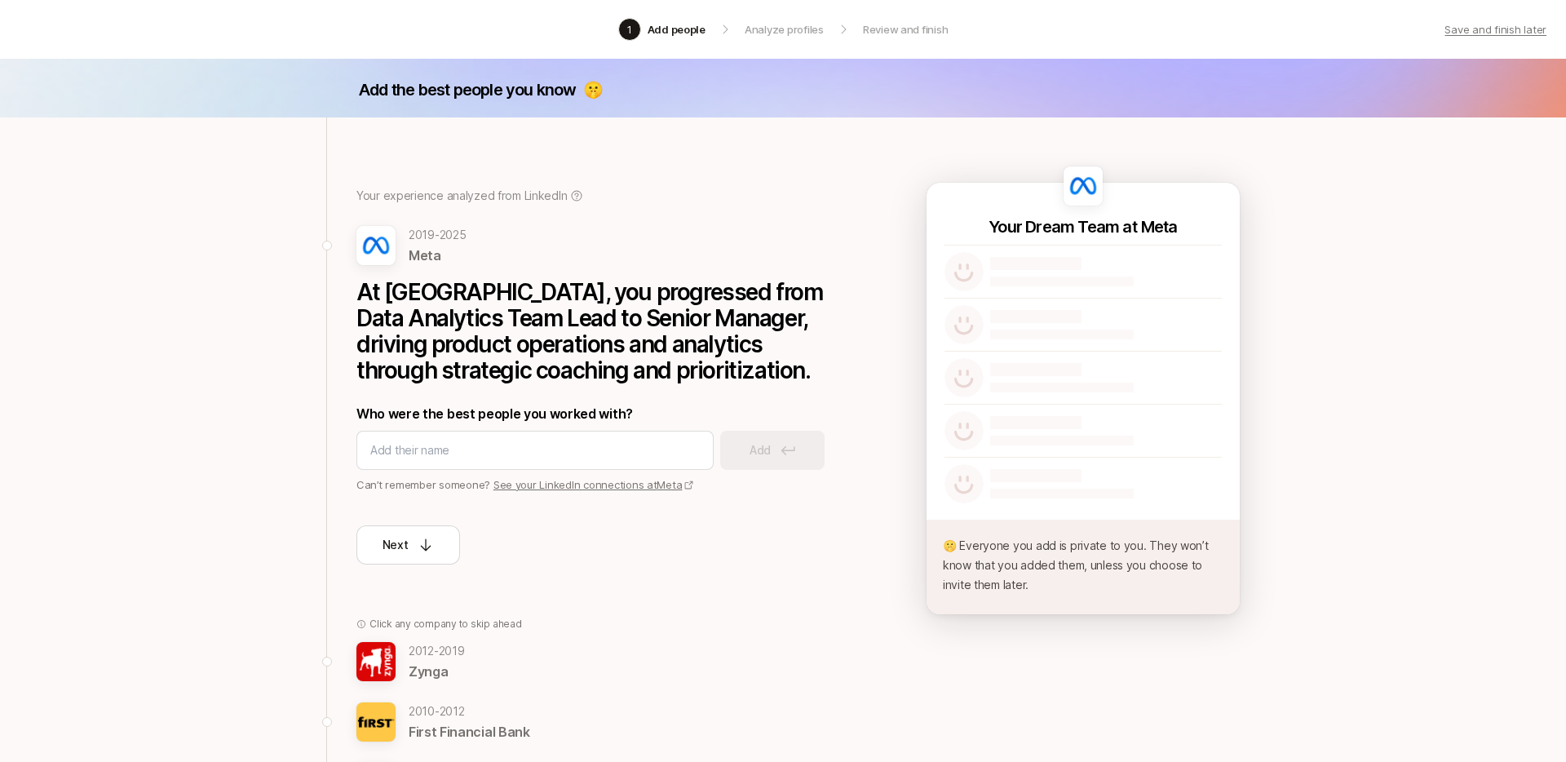
click at [1485, 26] on p "Save and finish later" at bounding box center [1496, 29] width 102 height 16
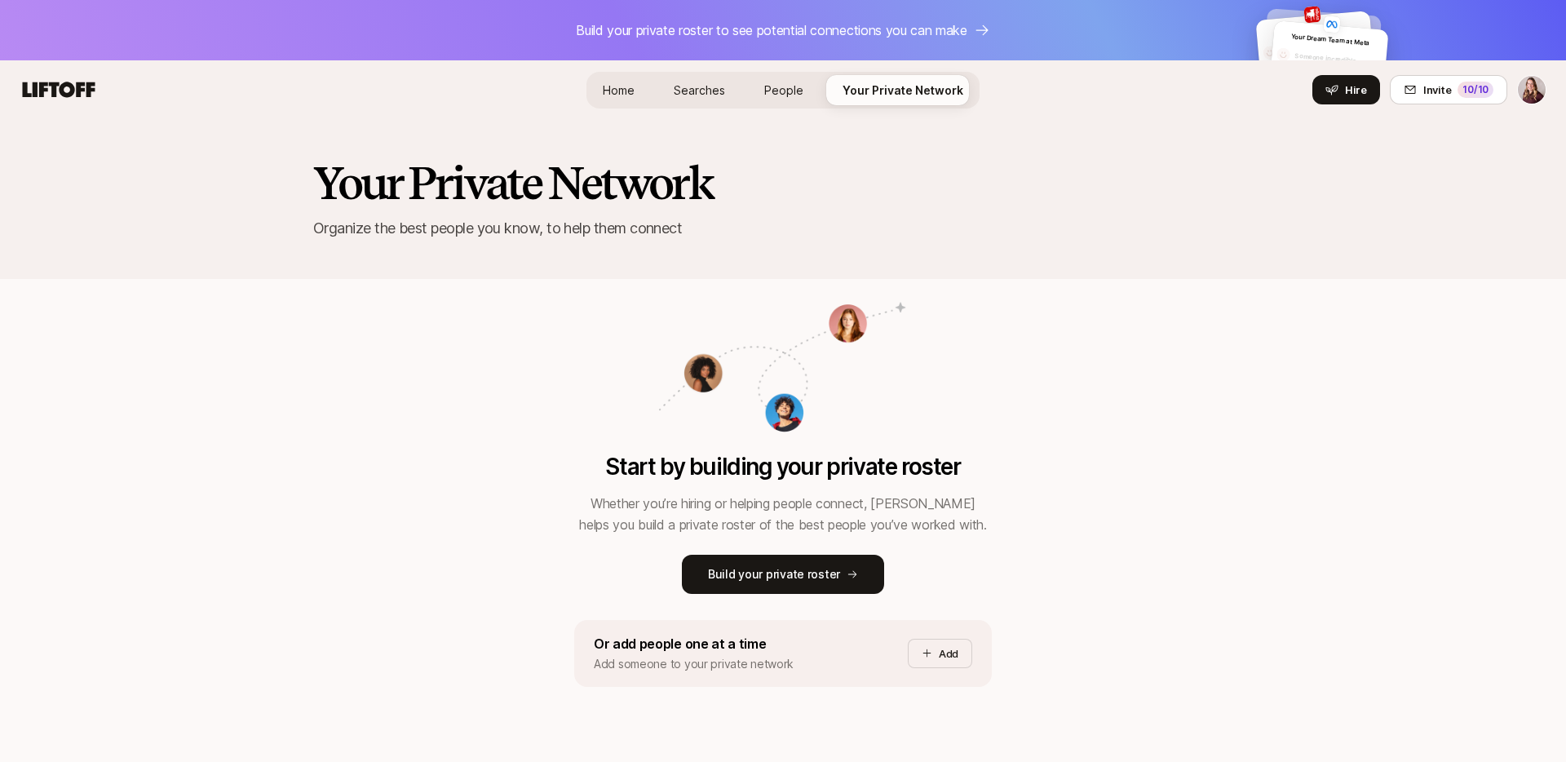
click at [635, 93] on span "Home" at bounding box center [619, 90] width 32 height 14
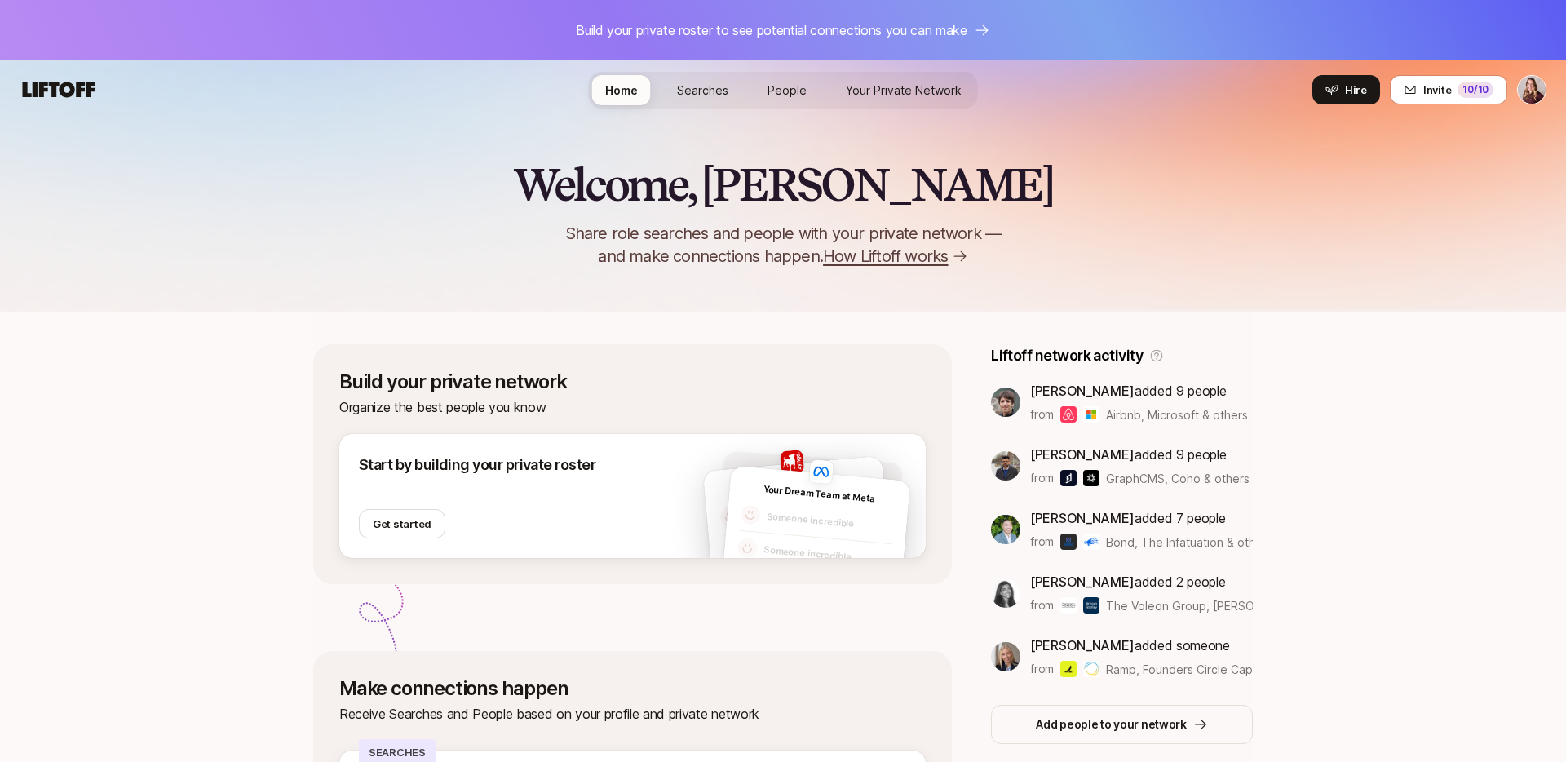
click at [698, 93] on span "Searches" at bounding box center [702, 90] width 51 height 14
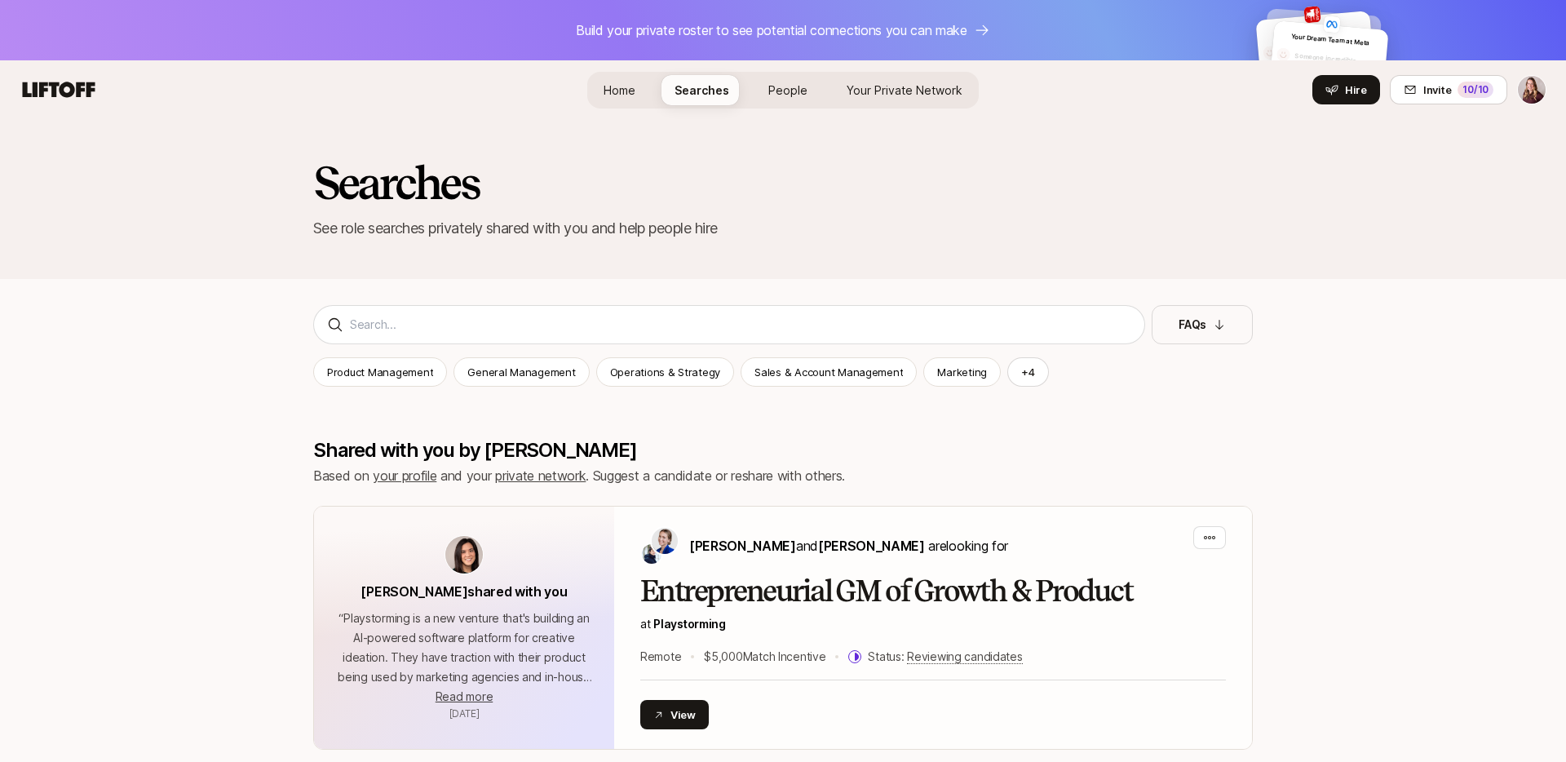
click at [1523, 86] on html "Build your private roster to see potential connections you can make Your Dream …" at bounding box center [783, 381] width 1566 height 762
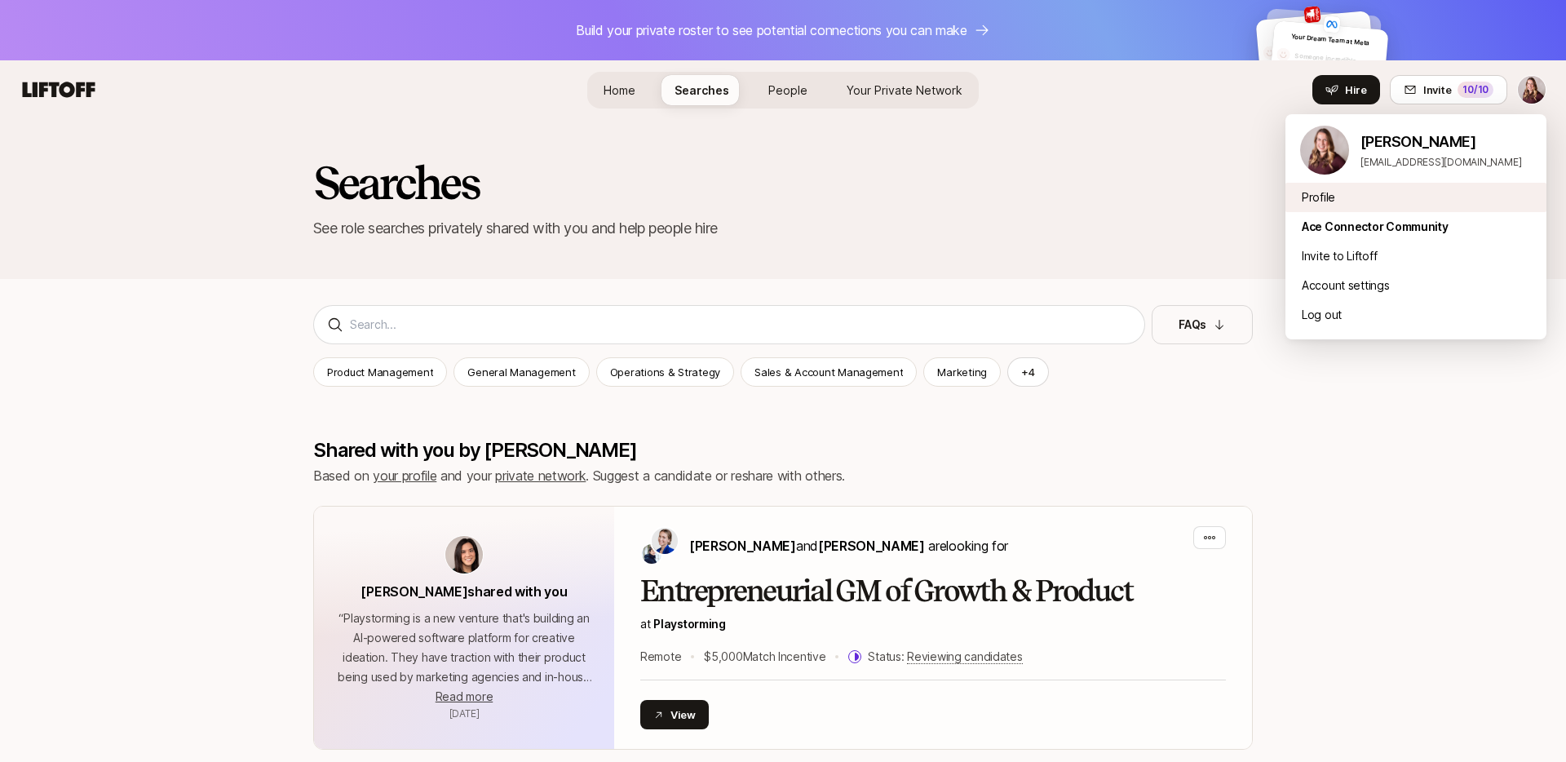
click at [1323, 197] on div "Profile" at bounding box center [1416, 197] width 261 height 29
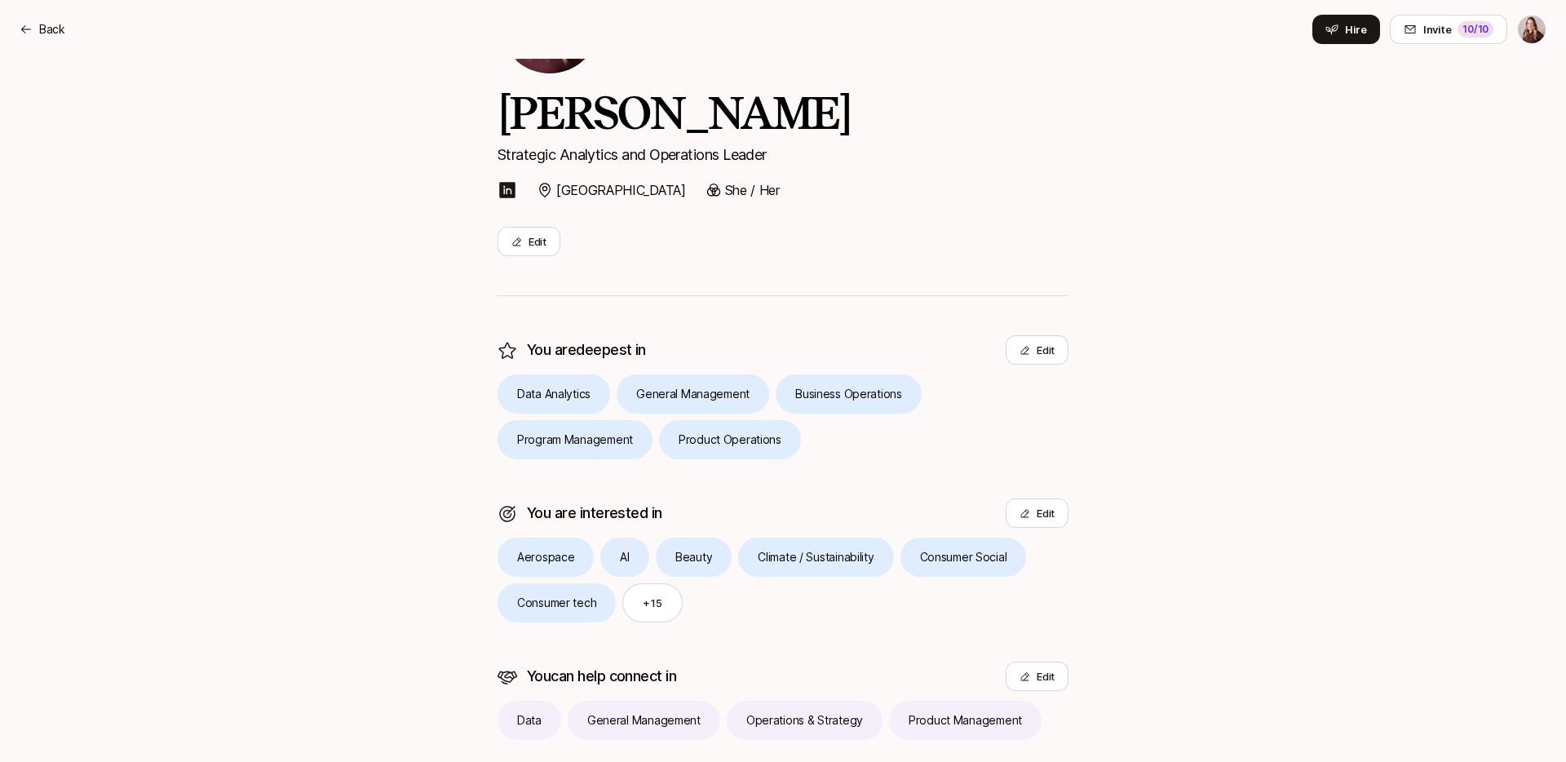
scroll to position [184, 0]
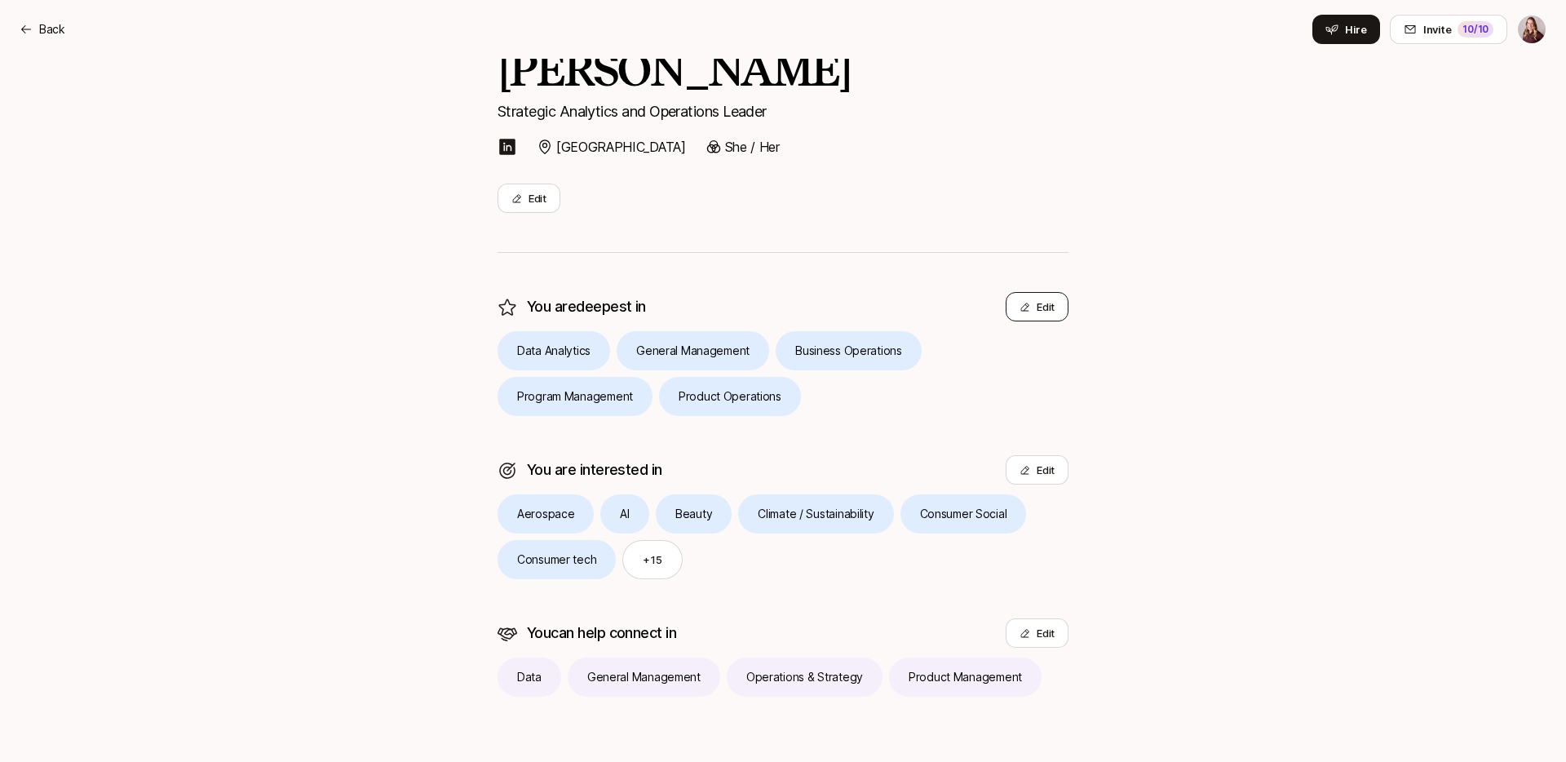
click at [1039, 307] on button "Edit" at bounding box center [1037, 306] width 63 height 29
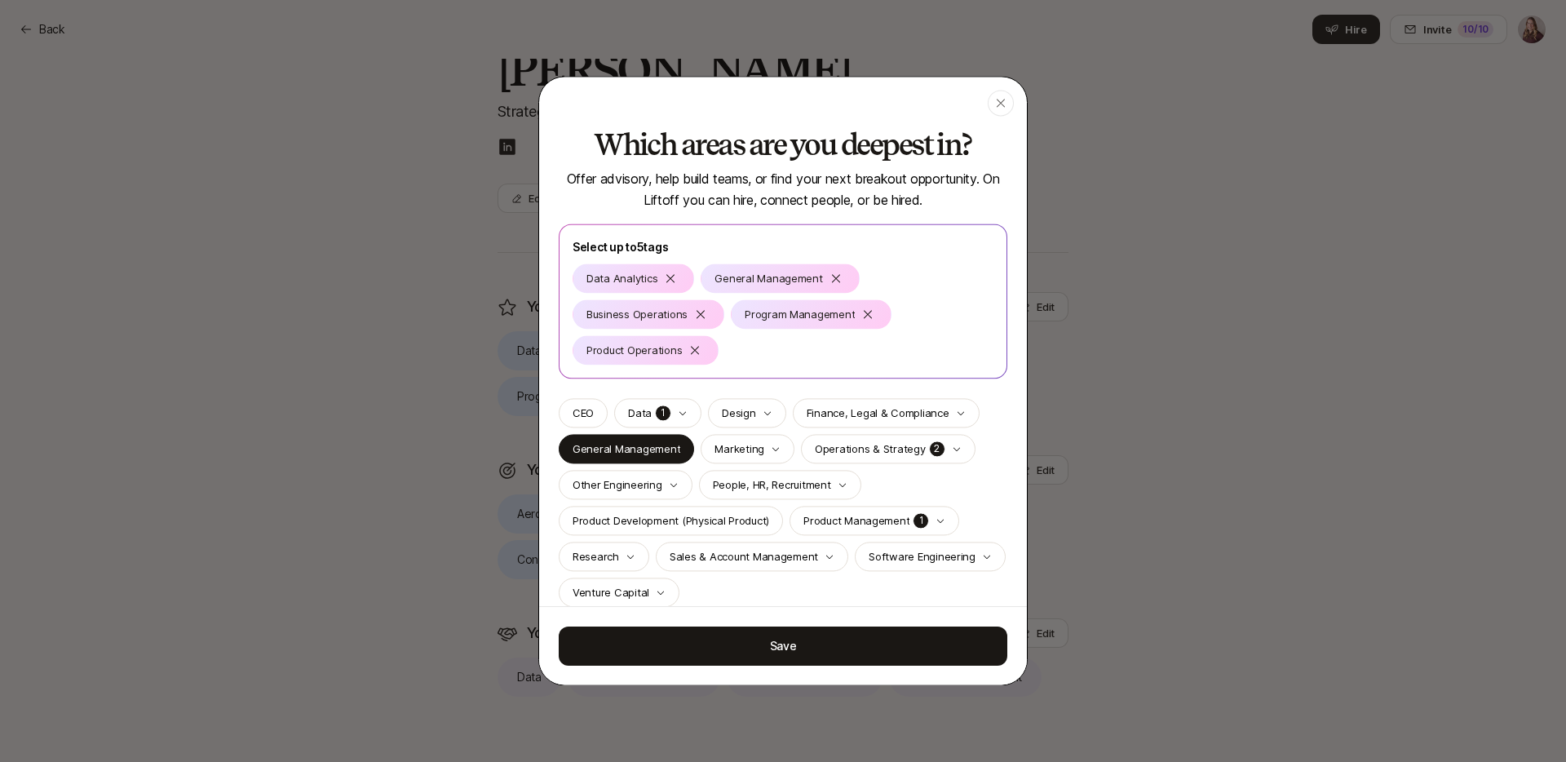
scroll to position [21, 0]
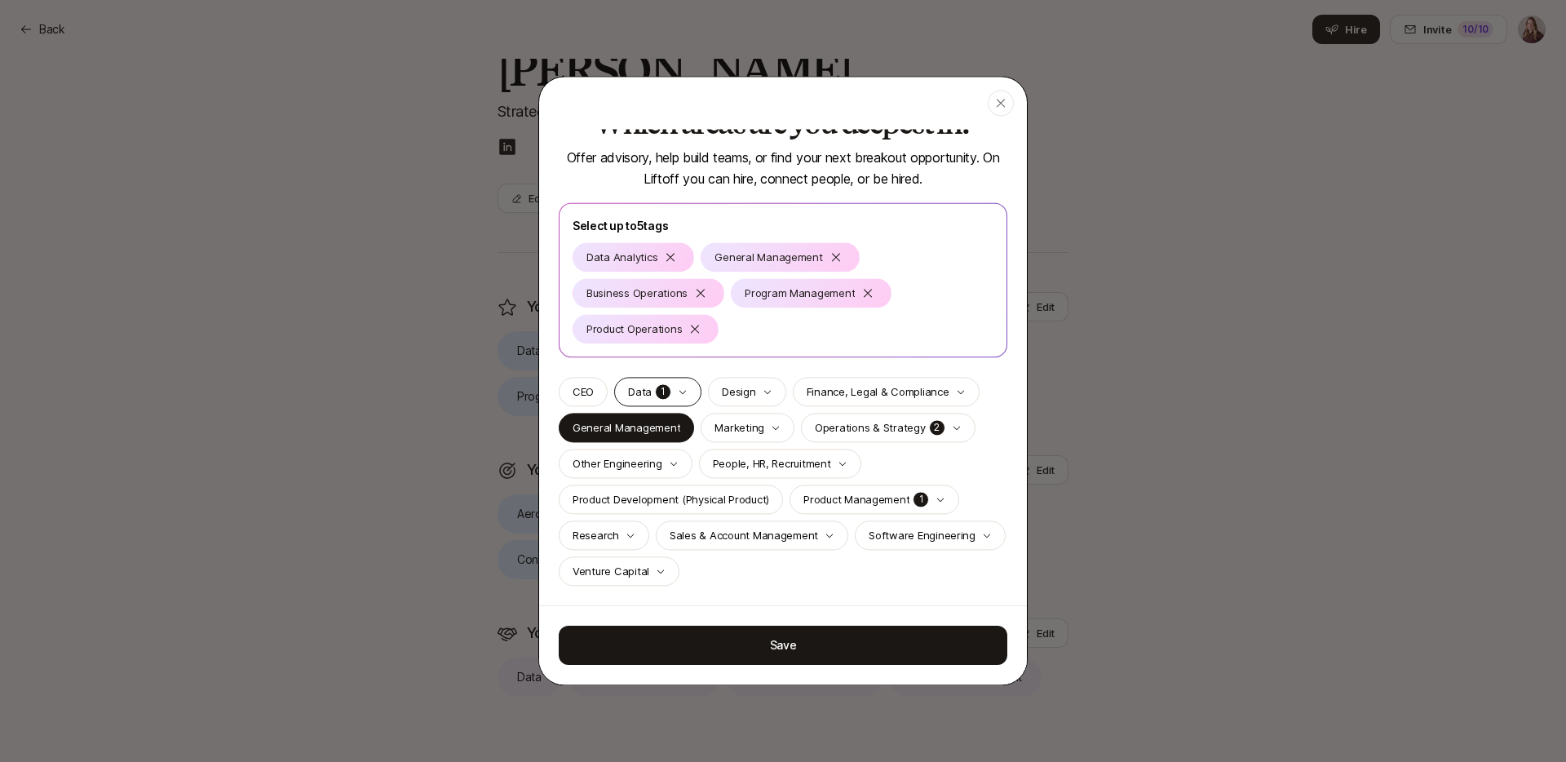
click at [688, 398] on div "Data 1" at bounding box center [657, 391] width 87 height 29
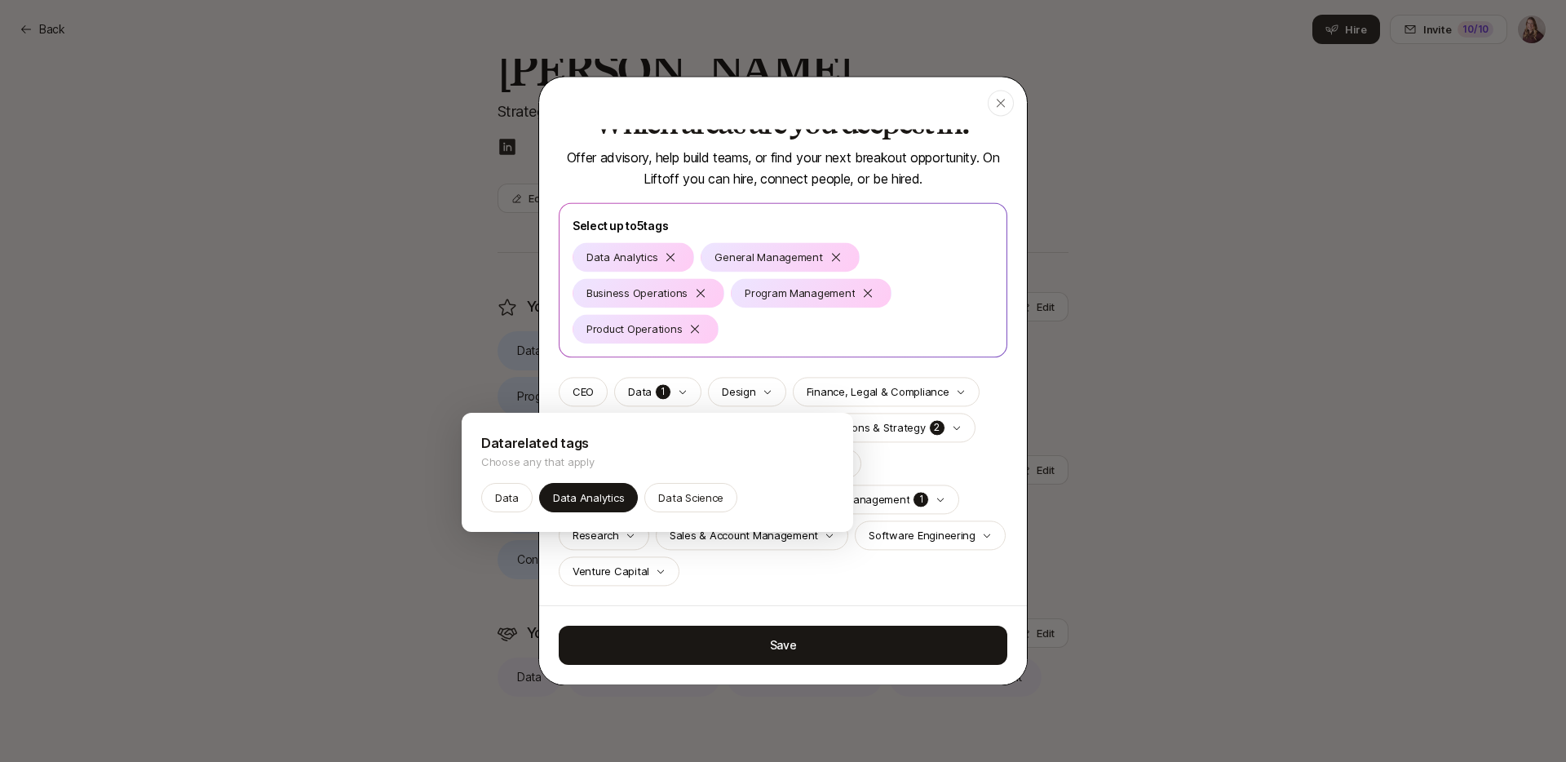
click at [688, 397] on div at bounding box center [783, 381] width 1566 height 762
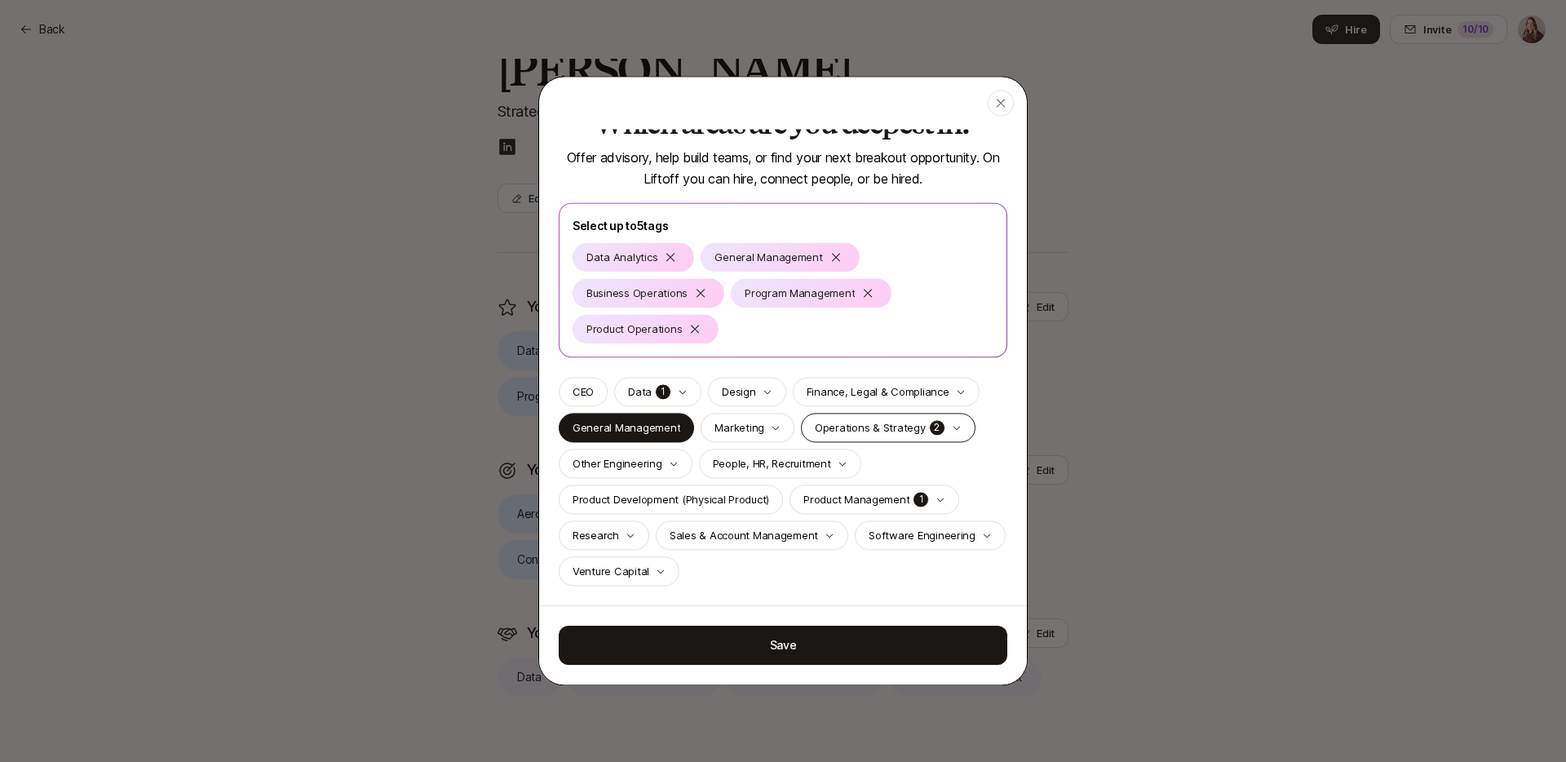
click at [952, 430] on icon "button" at bounding box center [957, 428] width 10 height 10
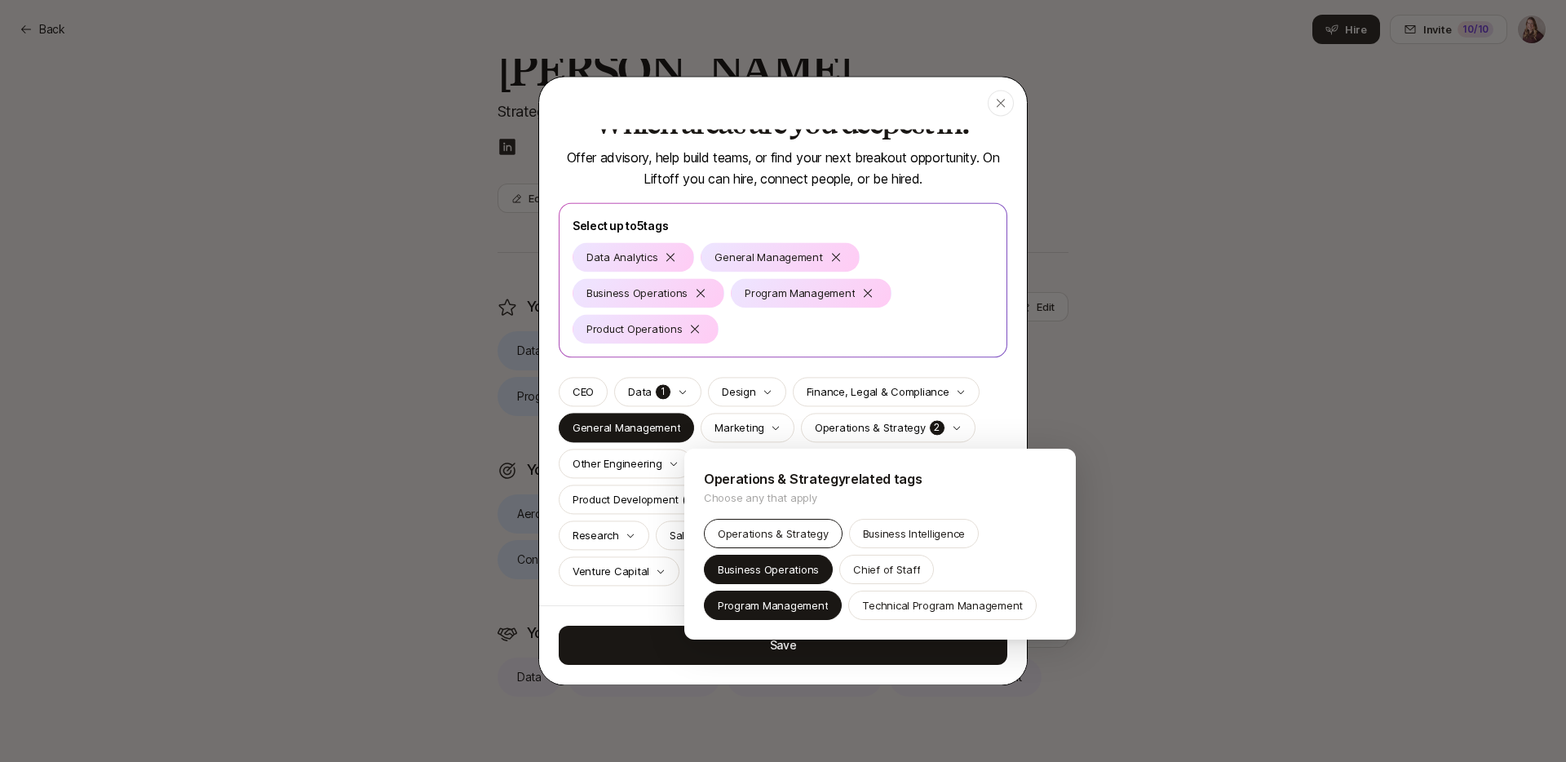
click at [796, 533] on p "Operations & Strategy" at bounding box center [773, 533] width 111 height 16
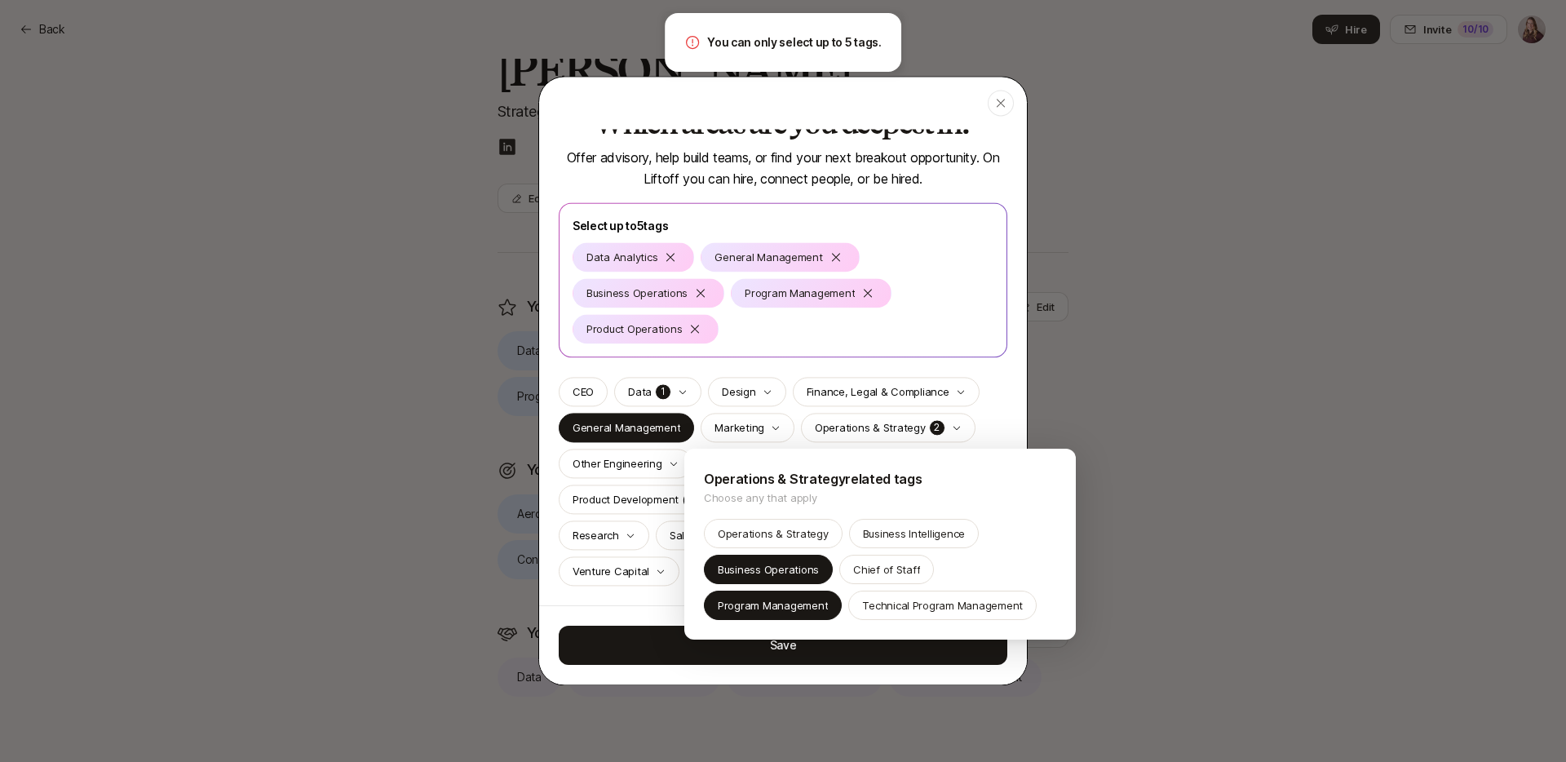
click at [953, 429] on div at bounding box center [783, 381] width 1566 height 762
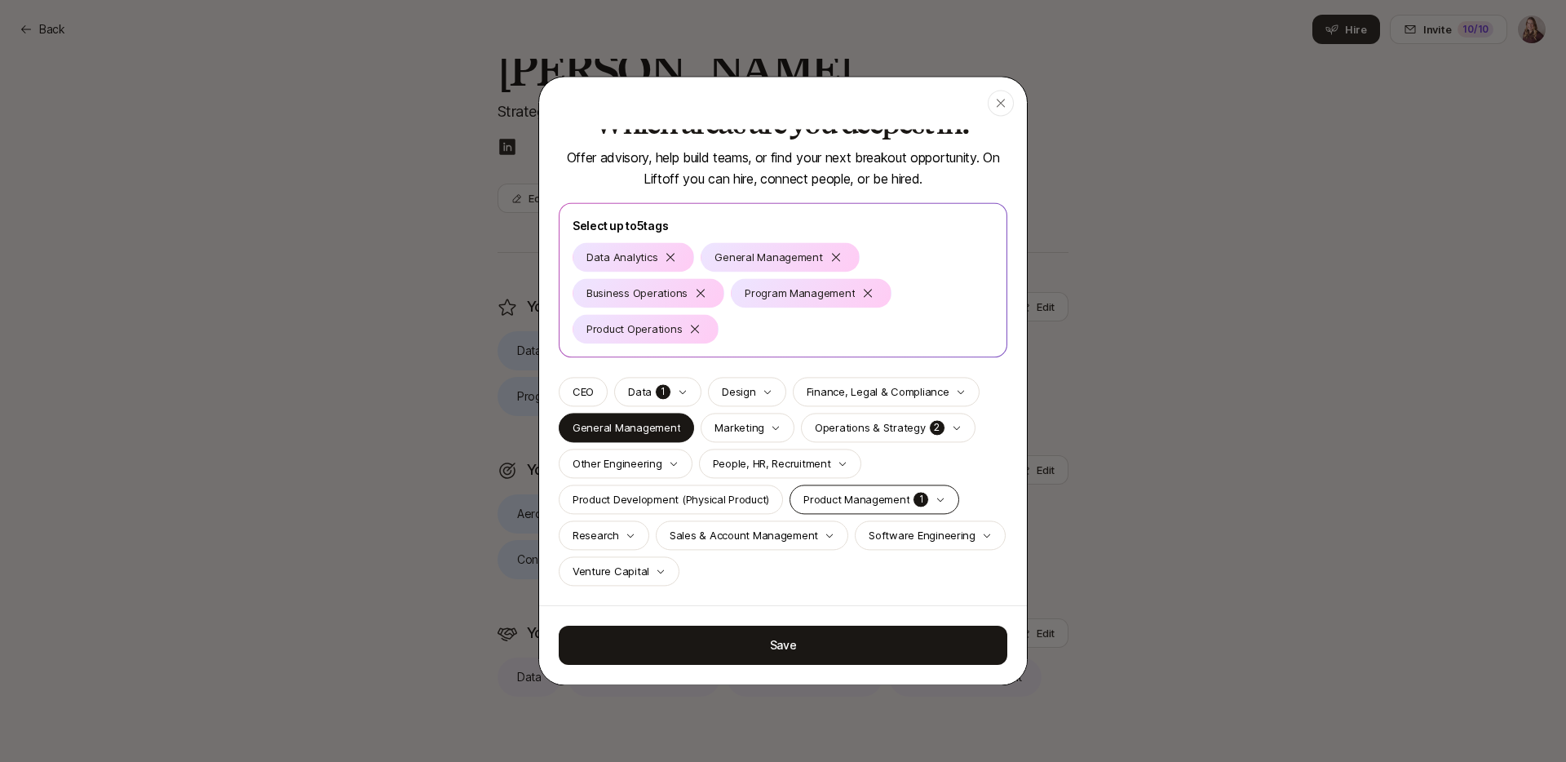
click at [940, 498] on icon "button" at bounding box center [941, 499] width 10 height 10
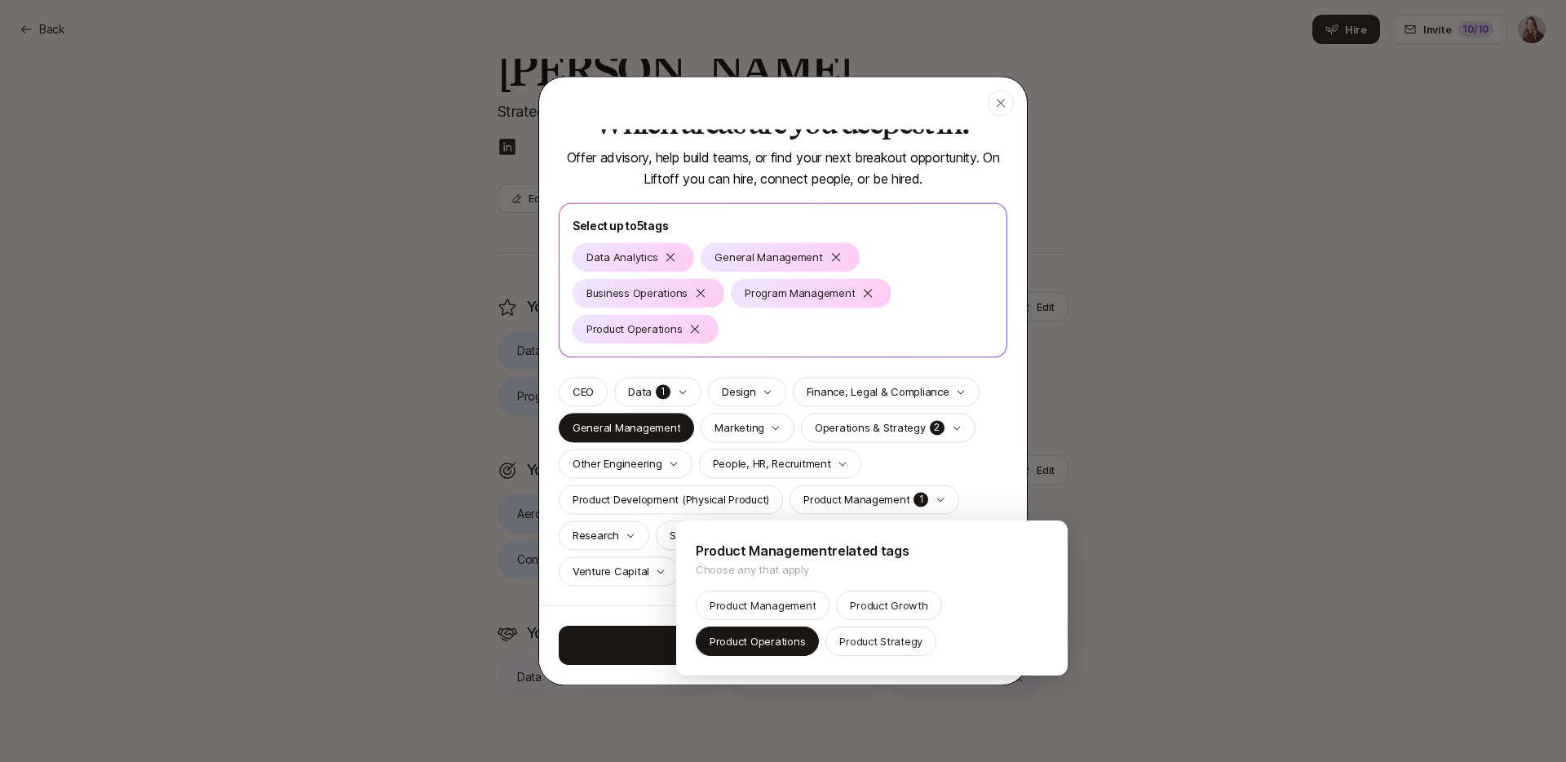
click at [937, 498] on div at bounding box center [783, 381] width 1566 height 762
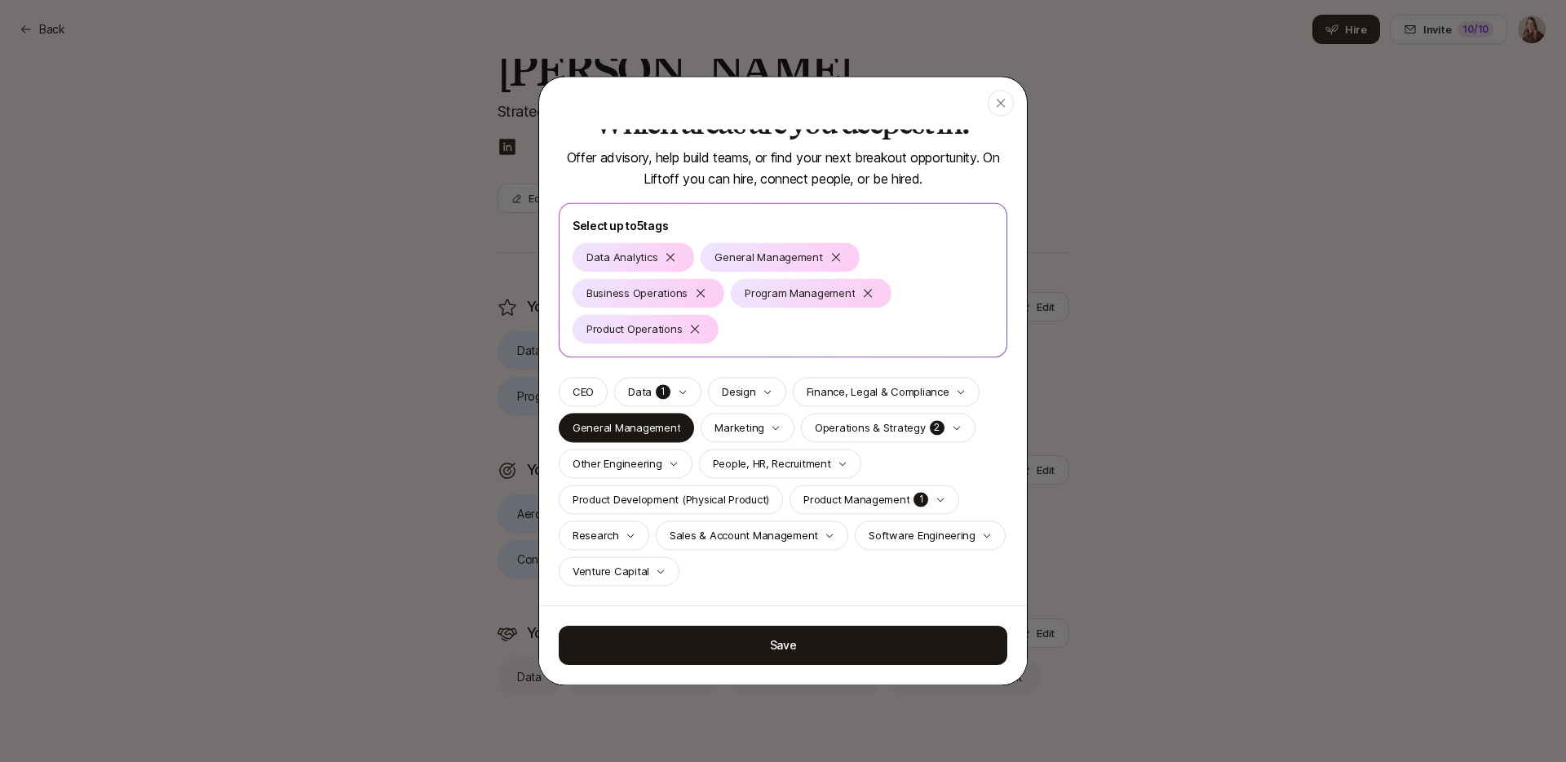
click at [952, 425] on icon "button" at bounding box center [957, 428] width 10 height 10
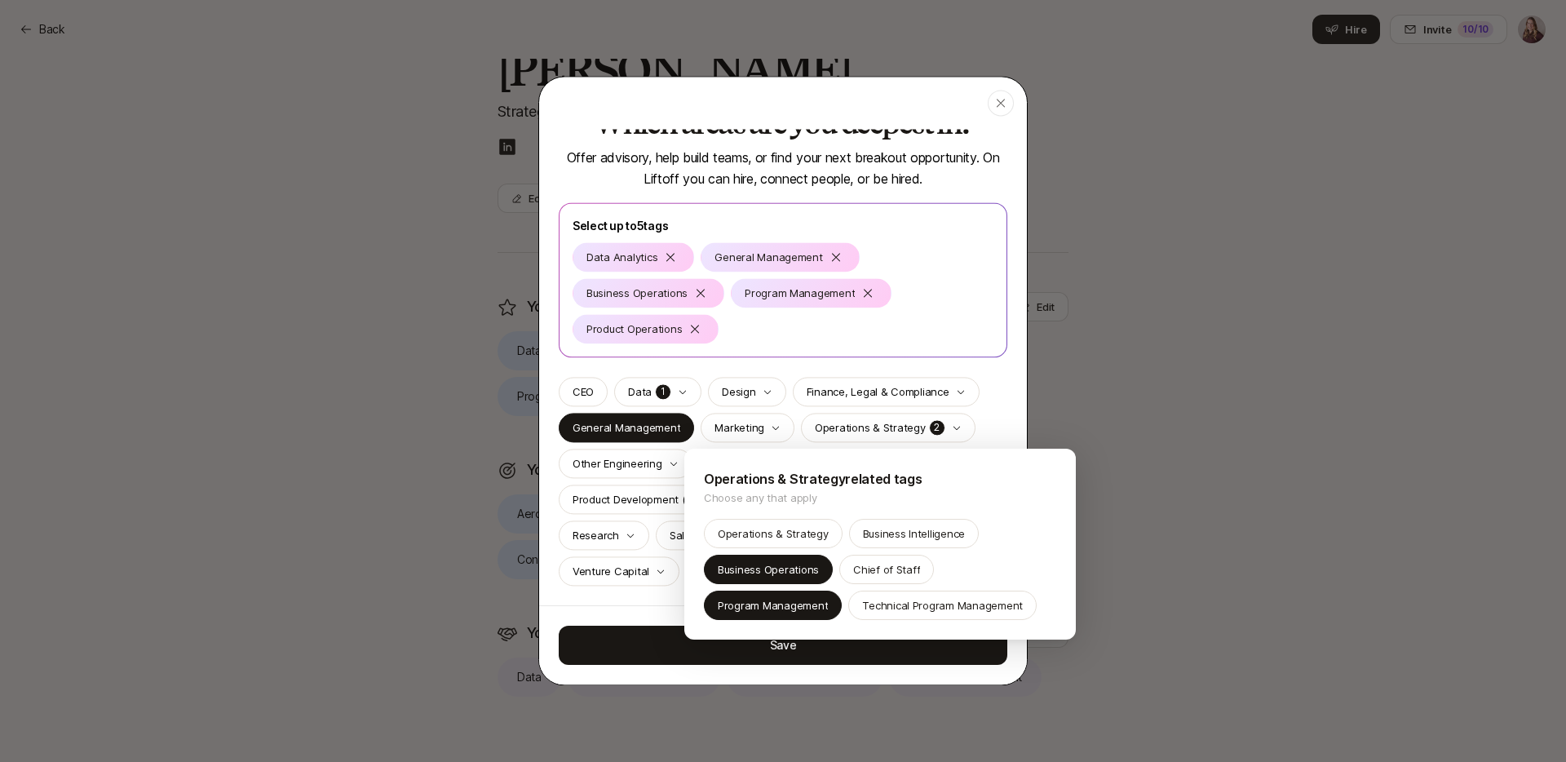
click at [974, 426] on div at bounding box center [783, 381] width 1566 height 762
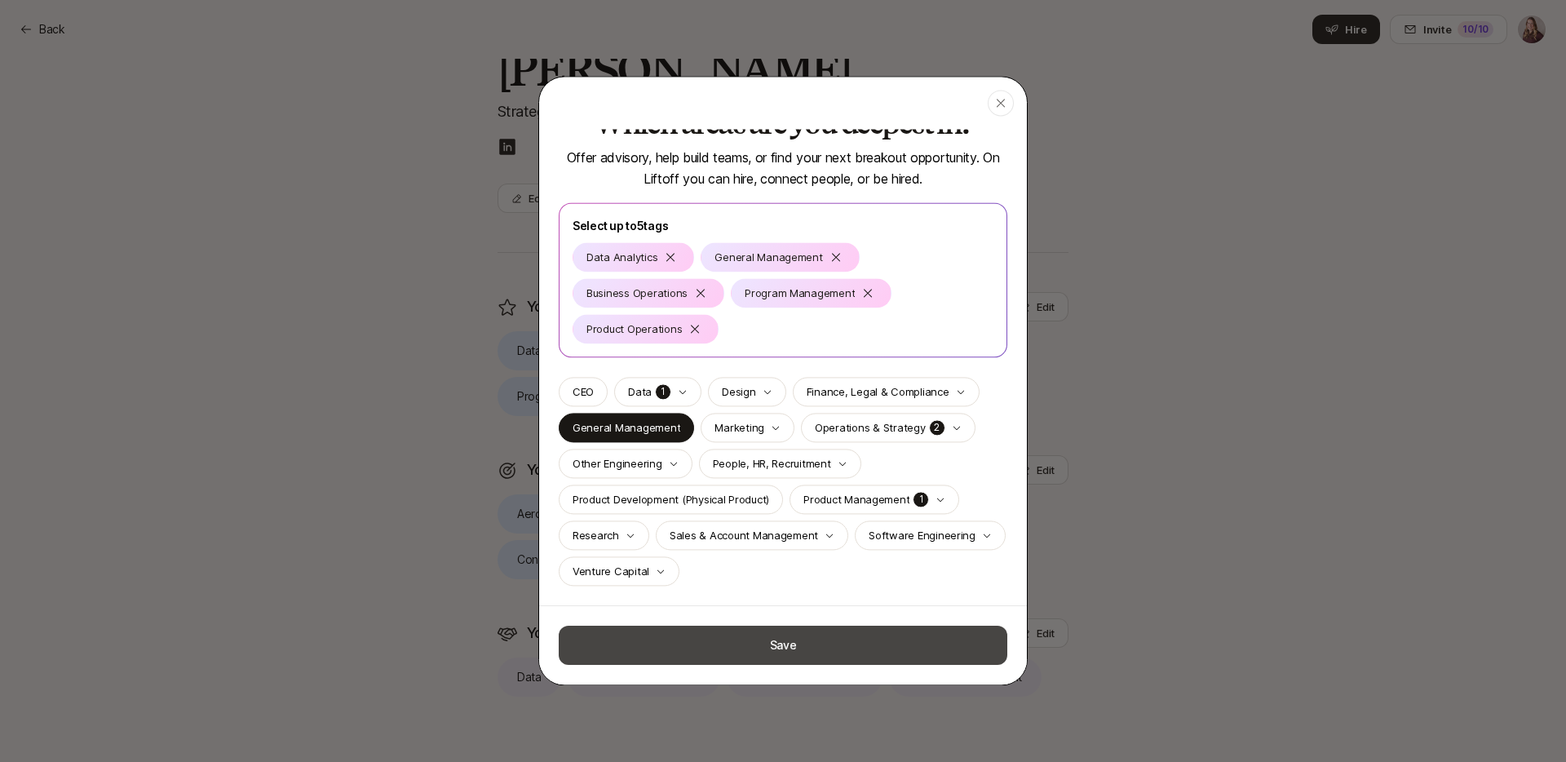
click at [798, 649] on button "Save" at bounding box center [783, 645] width 449 height 39
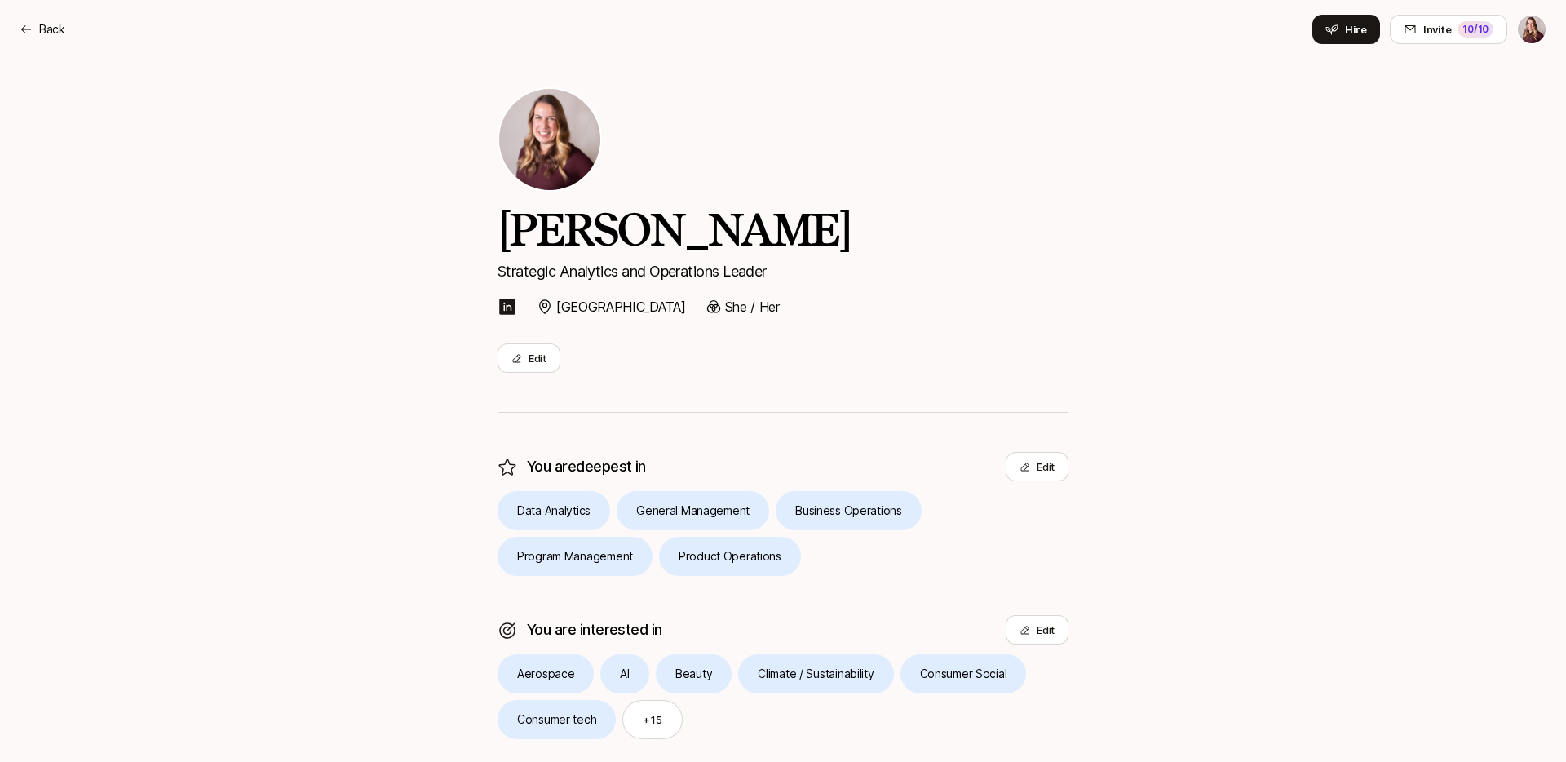
scroll to position [0, 0]
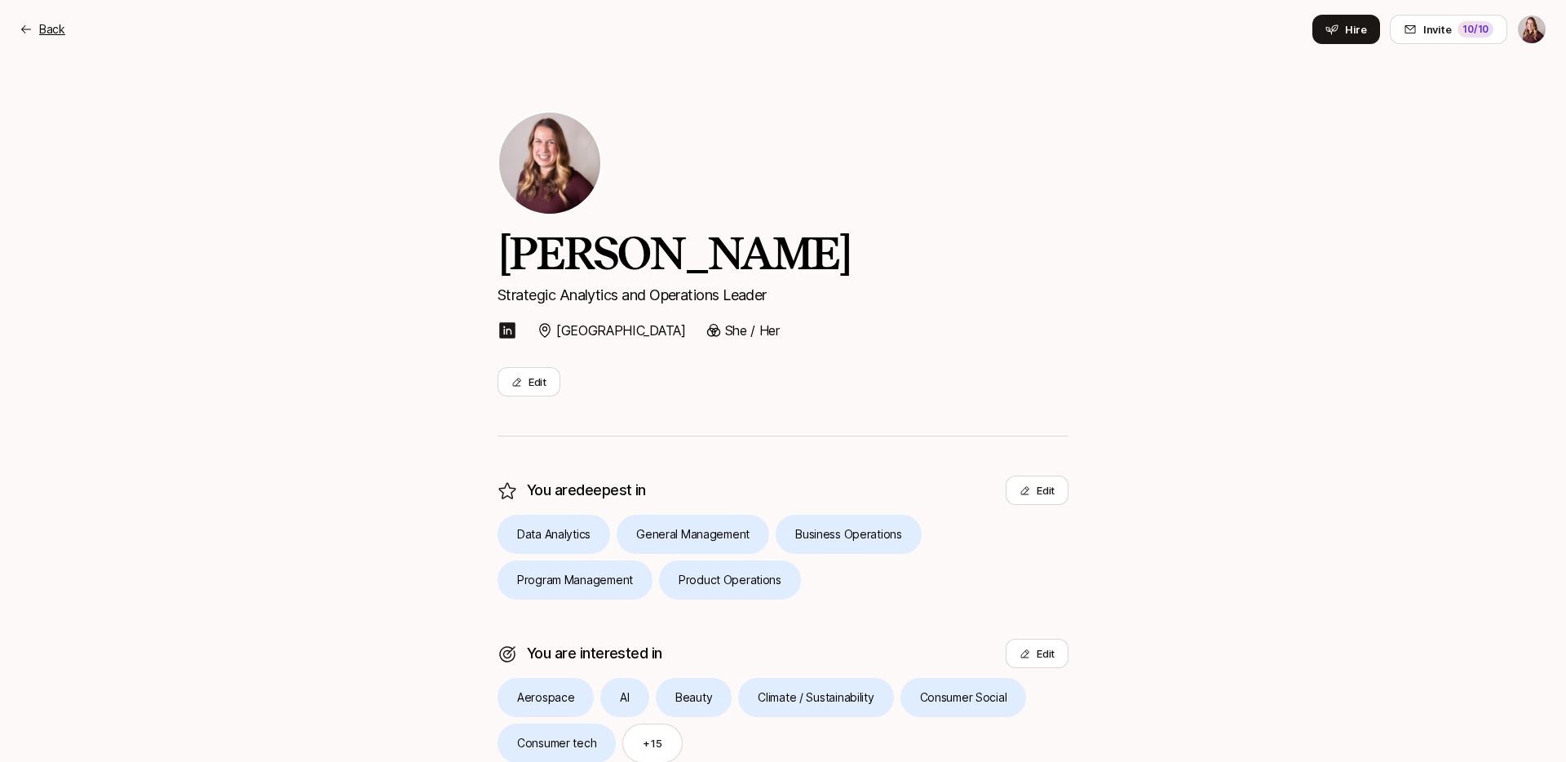
click at [42, 24] on p "Back" at bounding box center [52, 30] width 26 height 20
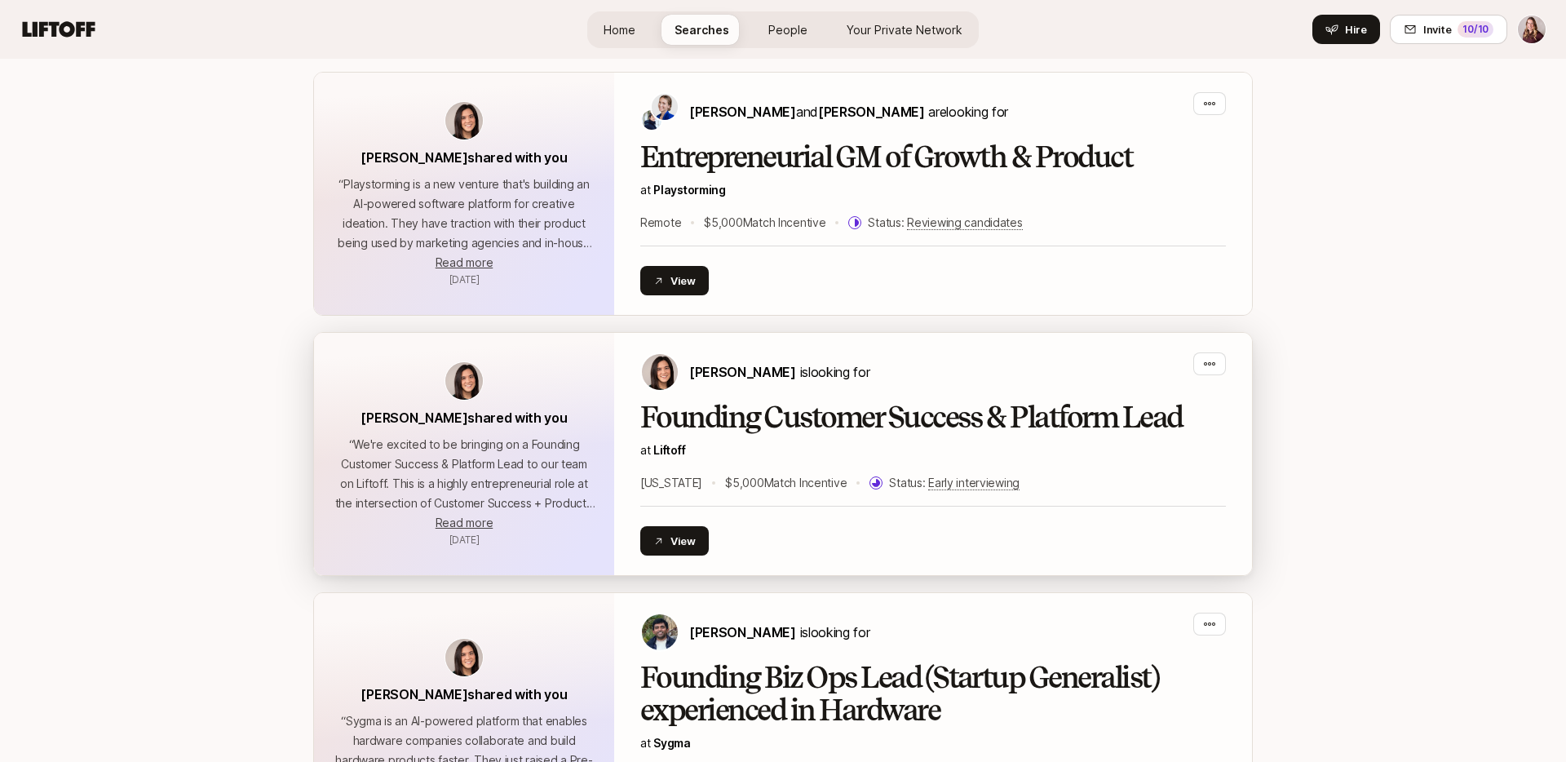
scroll to position [493, 0]
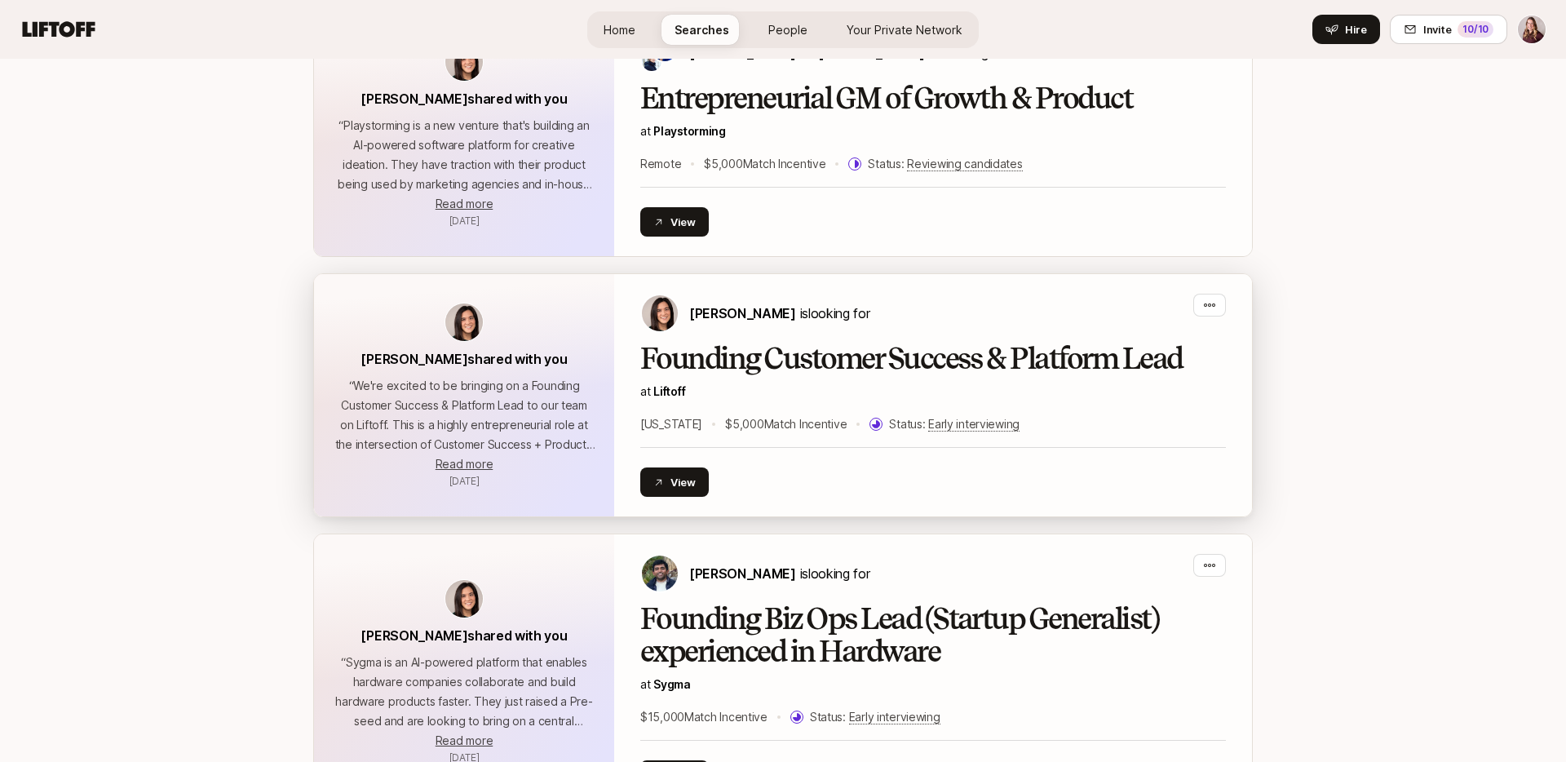
click at [746, 360] on h2 "Founding Customer Success & Platform Lead" at bounding box center [933, 359] width 586 height 33
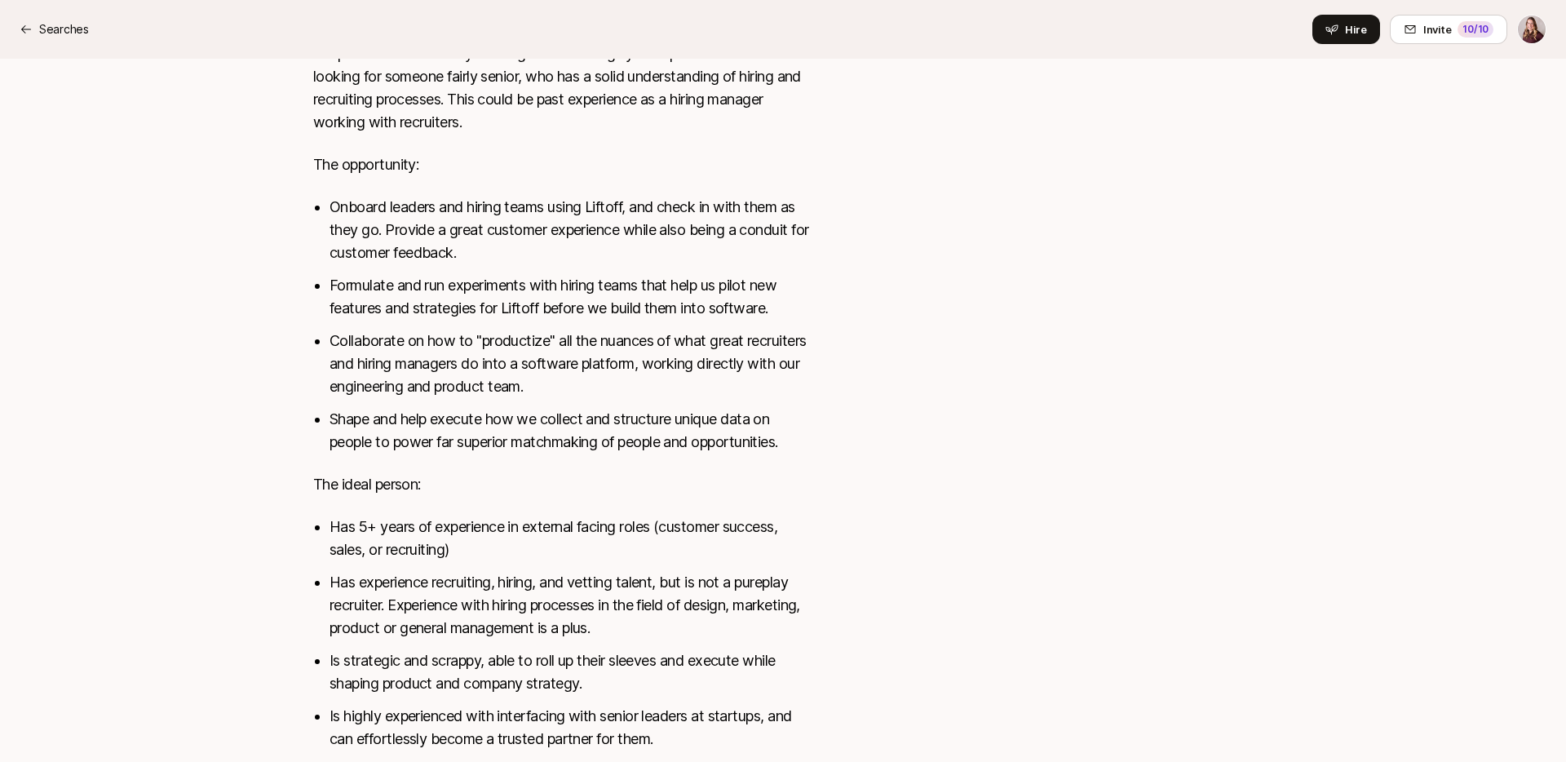
scroll to position [793, 0]
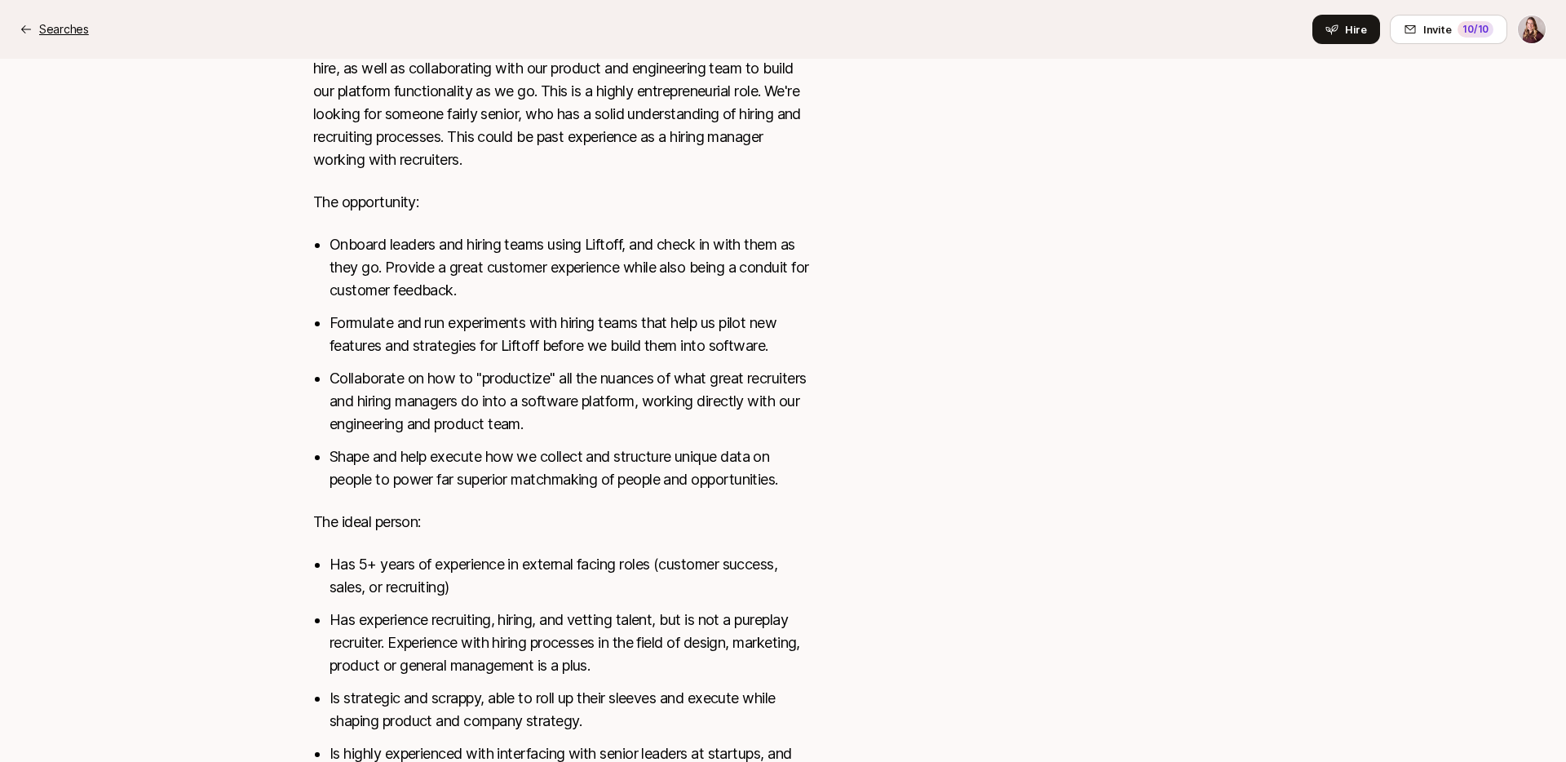
click at [42, 24] on p "Searches" at bounding box center [64, 30] width 50 height 20
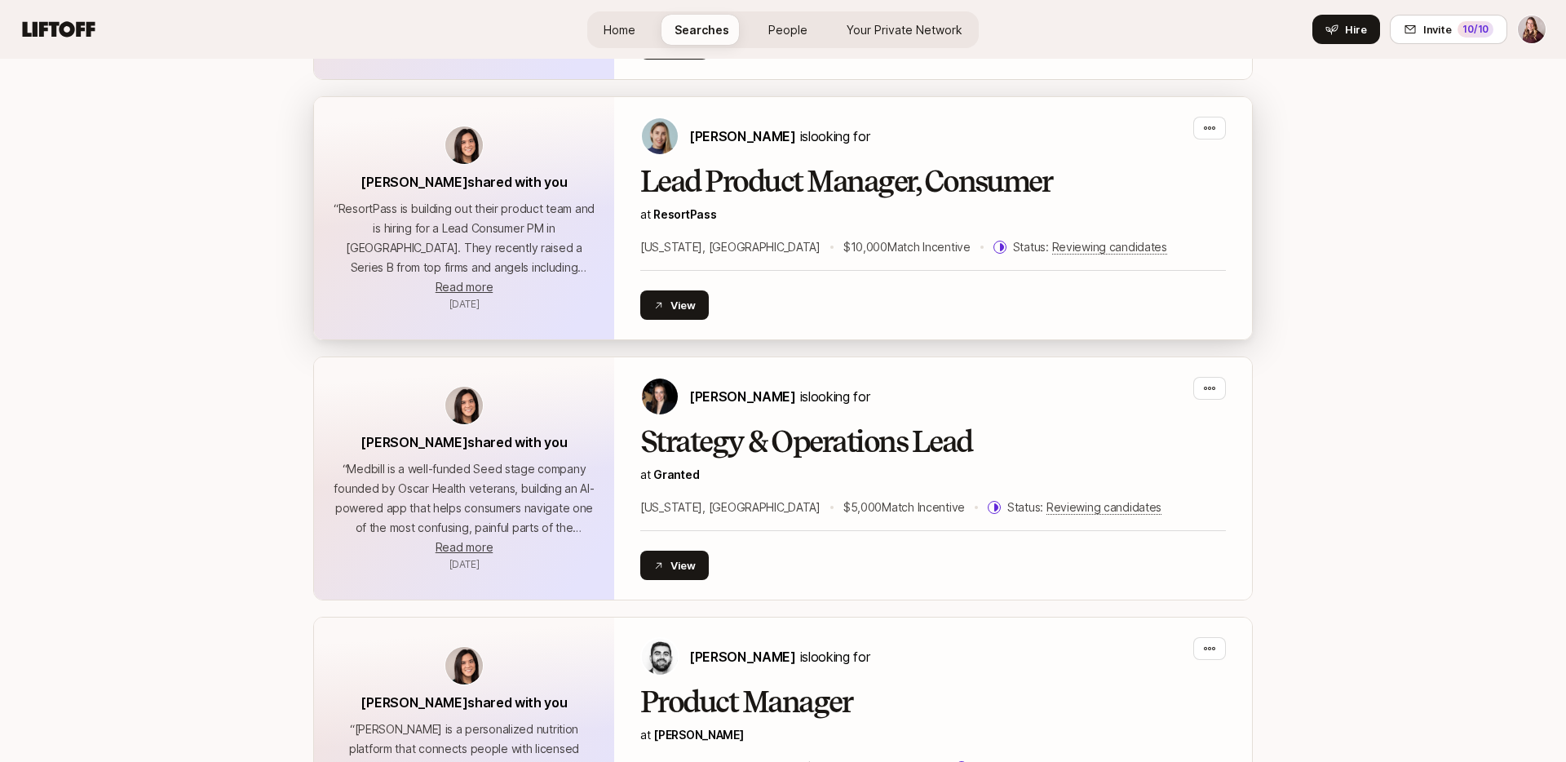
scroll to position [1774, 0]
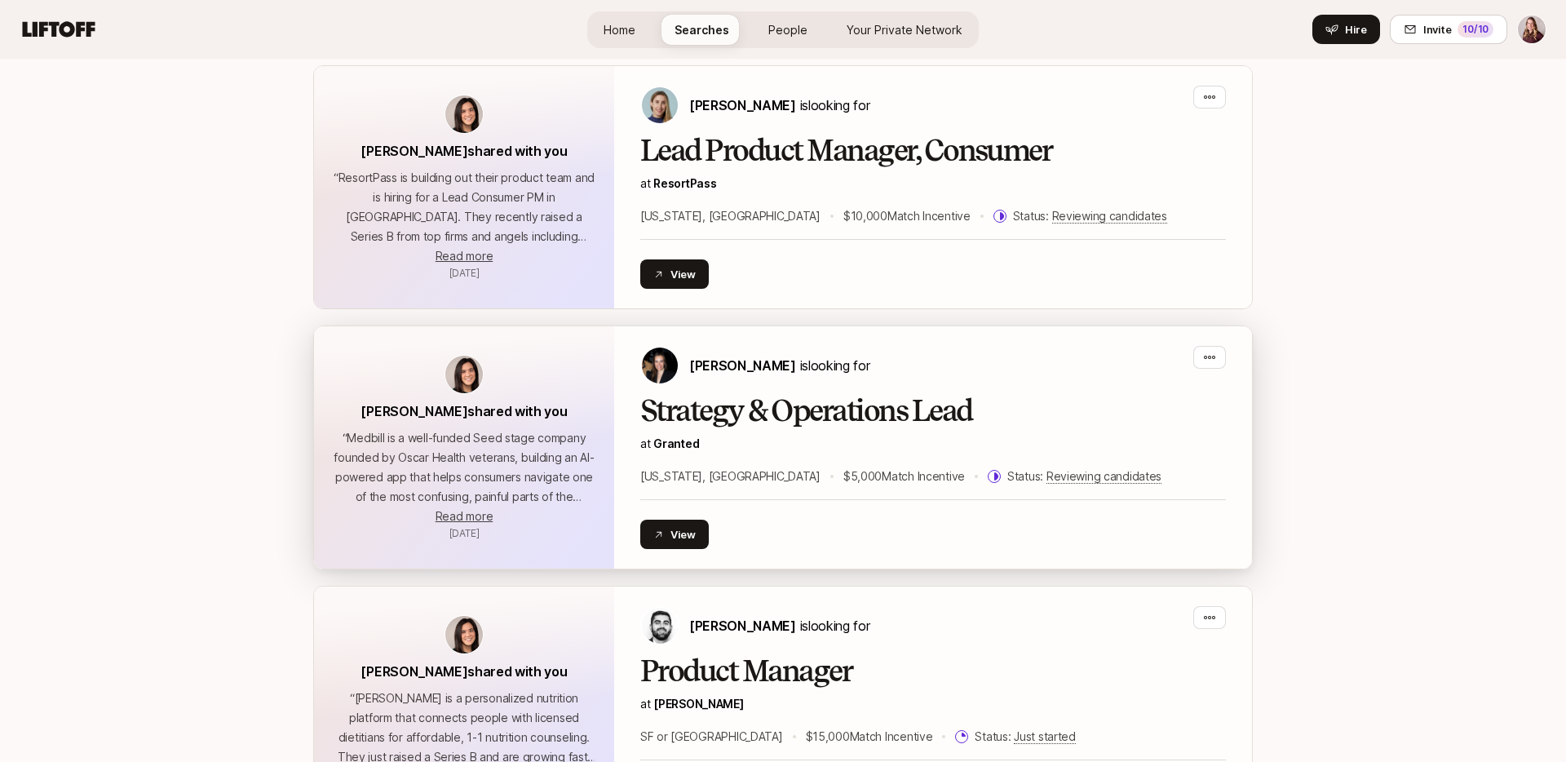
click at [726, 407] on h2 "Strategy & Operations Lead" at bounding box center [933, 411] width 586 height 33
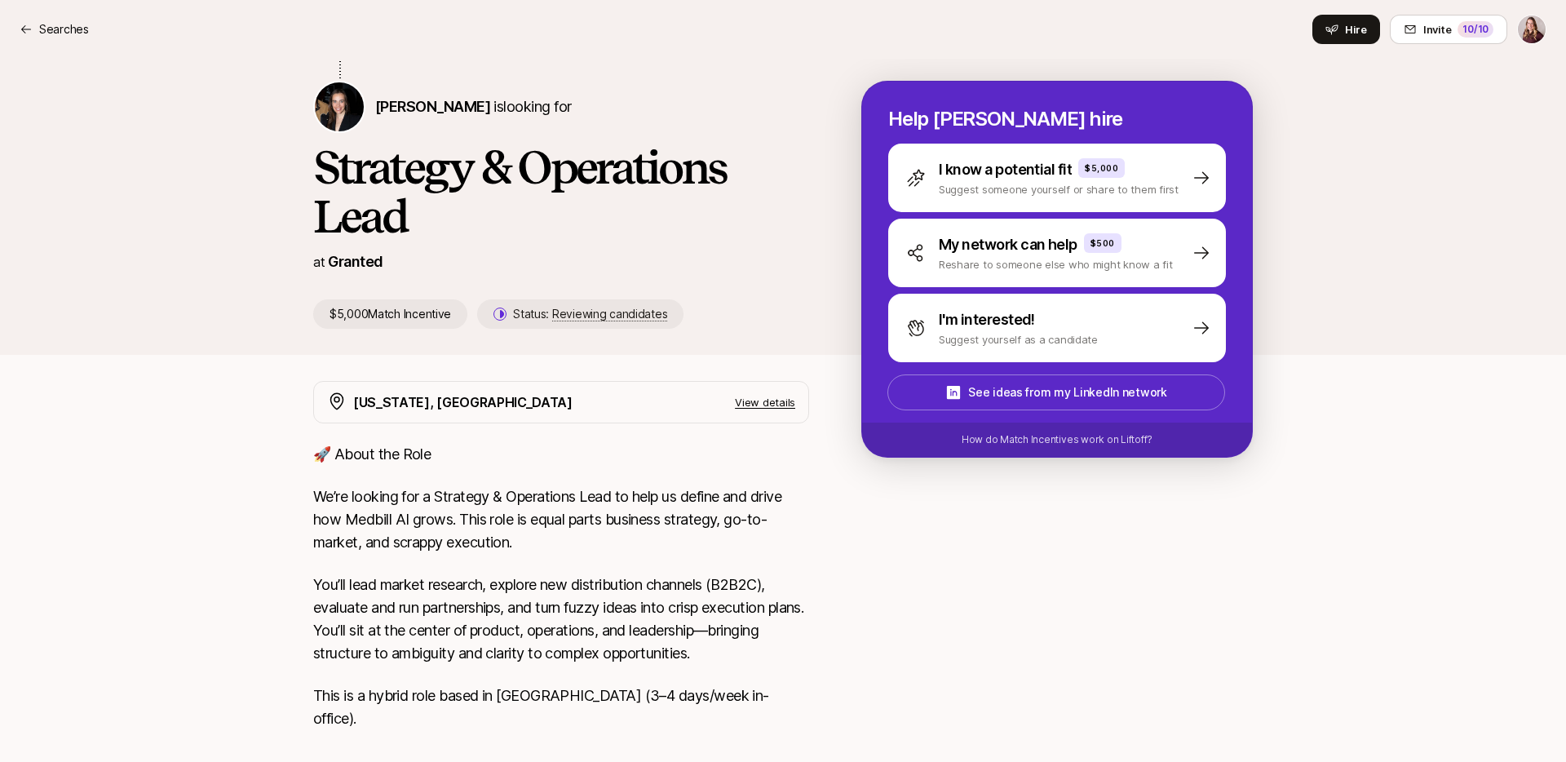
scroll to position [255, 0]
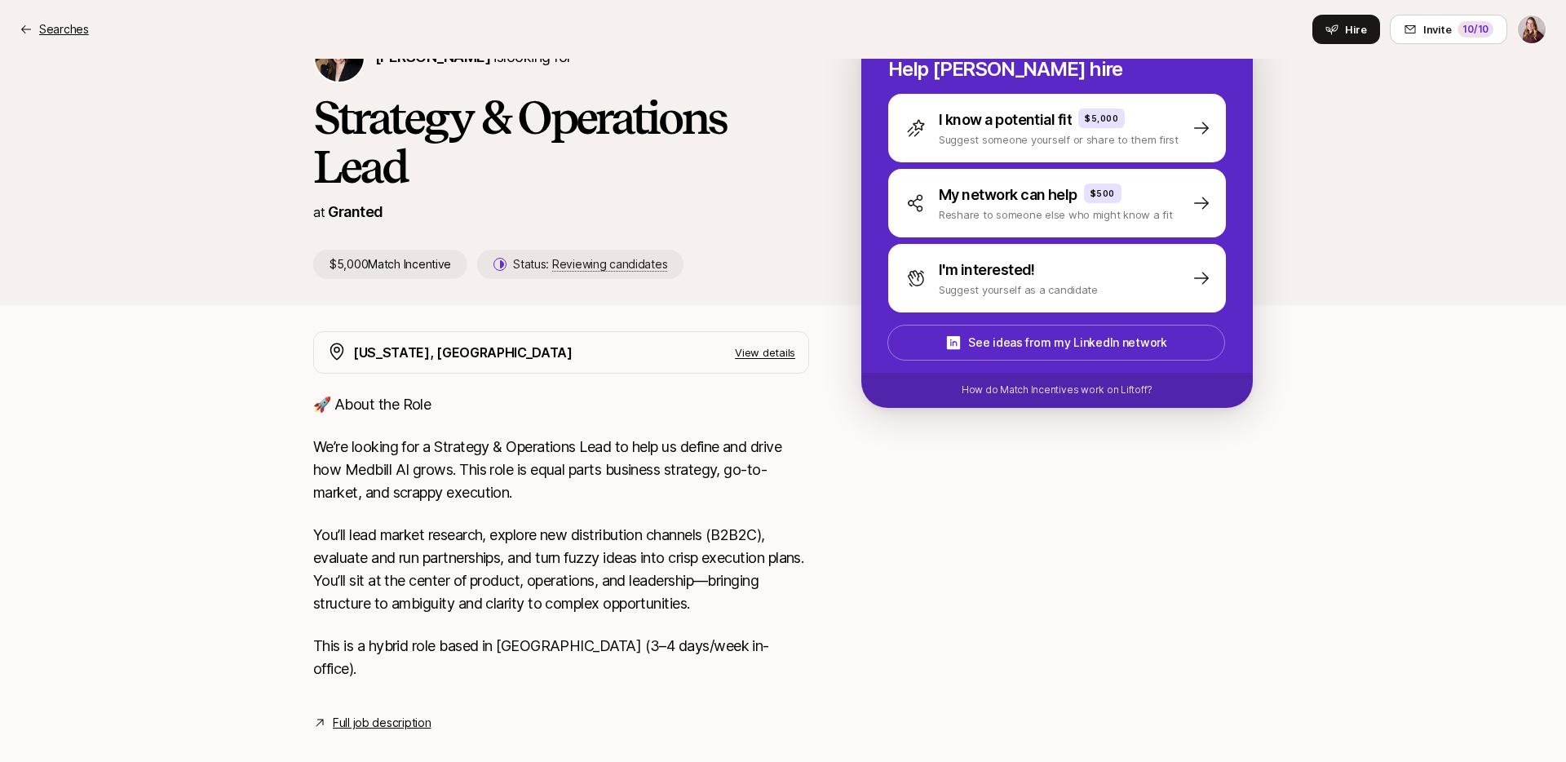
click at [47, 35] on p "Searches" at bounding box center [64, 30] width 50 height 20
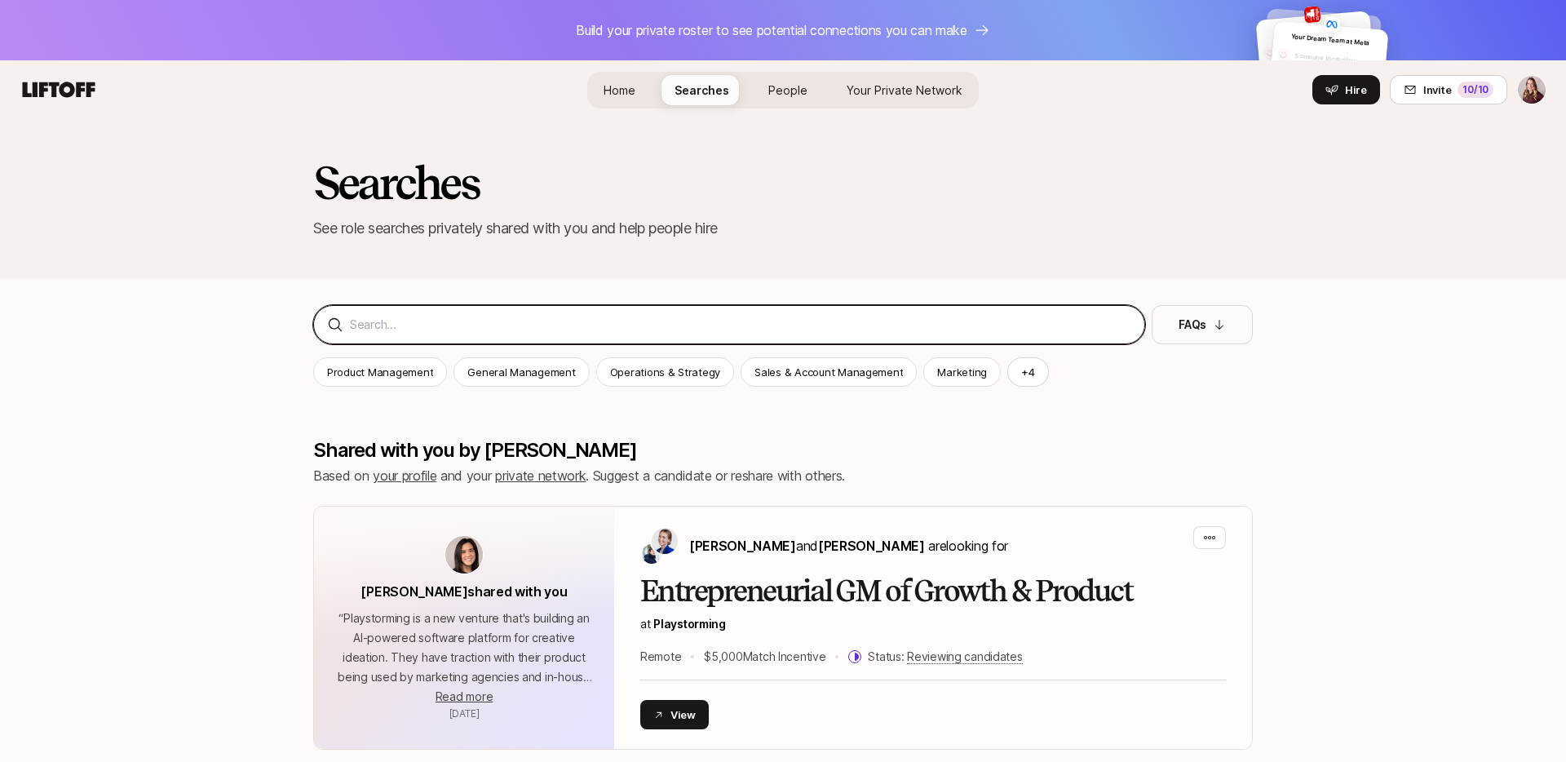
click at [634, 326] on input at bounding box center [740, 325] width 781 height 20
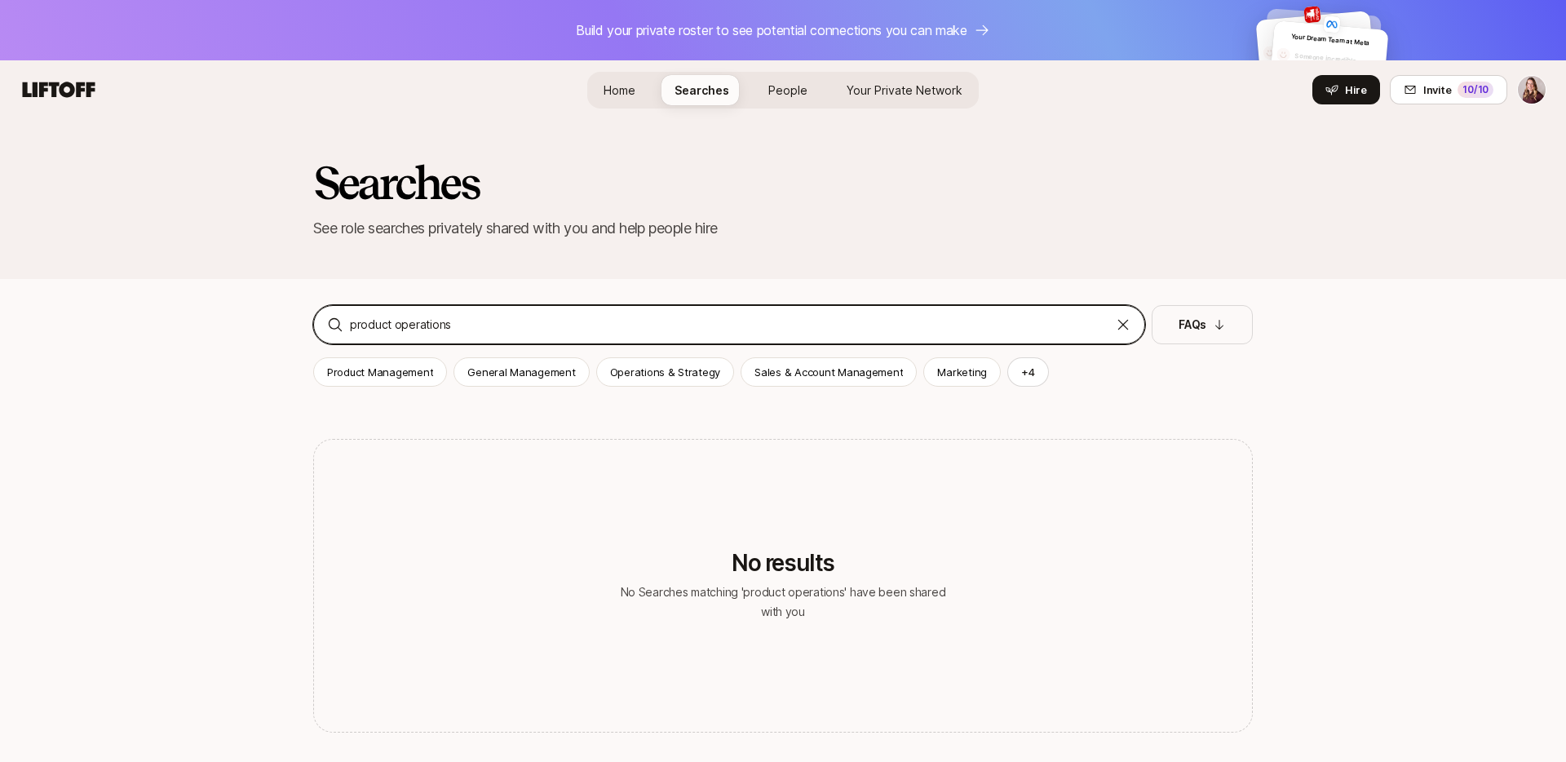
type input "product operations"
drag, startPoint x: 542, startPoint y: 326, endPoint x: 306, endPoint y: 310, distance: 236.3
click at [307, 314] on div "Searches See role searches privately shared with you and help people hire produ…" at bounding box center [783, 690] width 1566 height 1143
drag, startPoint x: 399, startPoint y: 317, endPoint x: 310, endPoint y: 313, distance: 89.0
click at [310, 313] on div "Searches See role searches privately shared with you and help people hire chief…" at bounding box center [783, 690] width 1566 height 1143
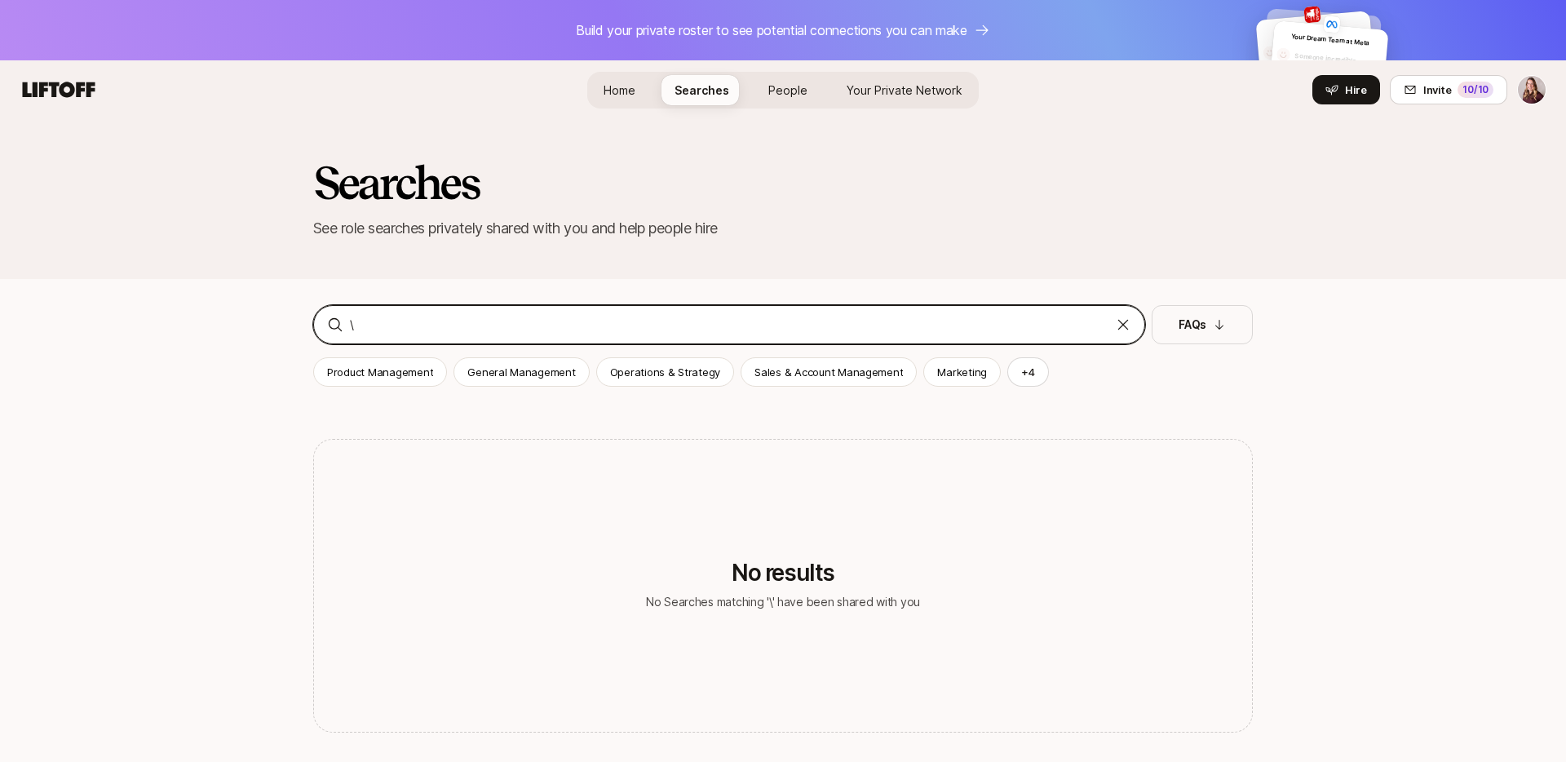
type input "\"
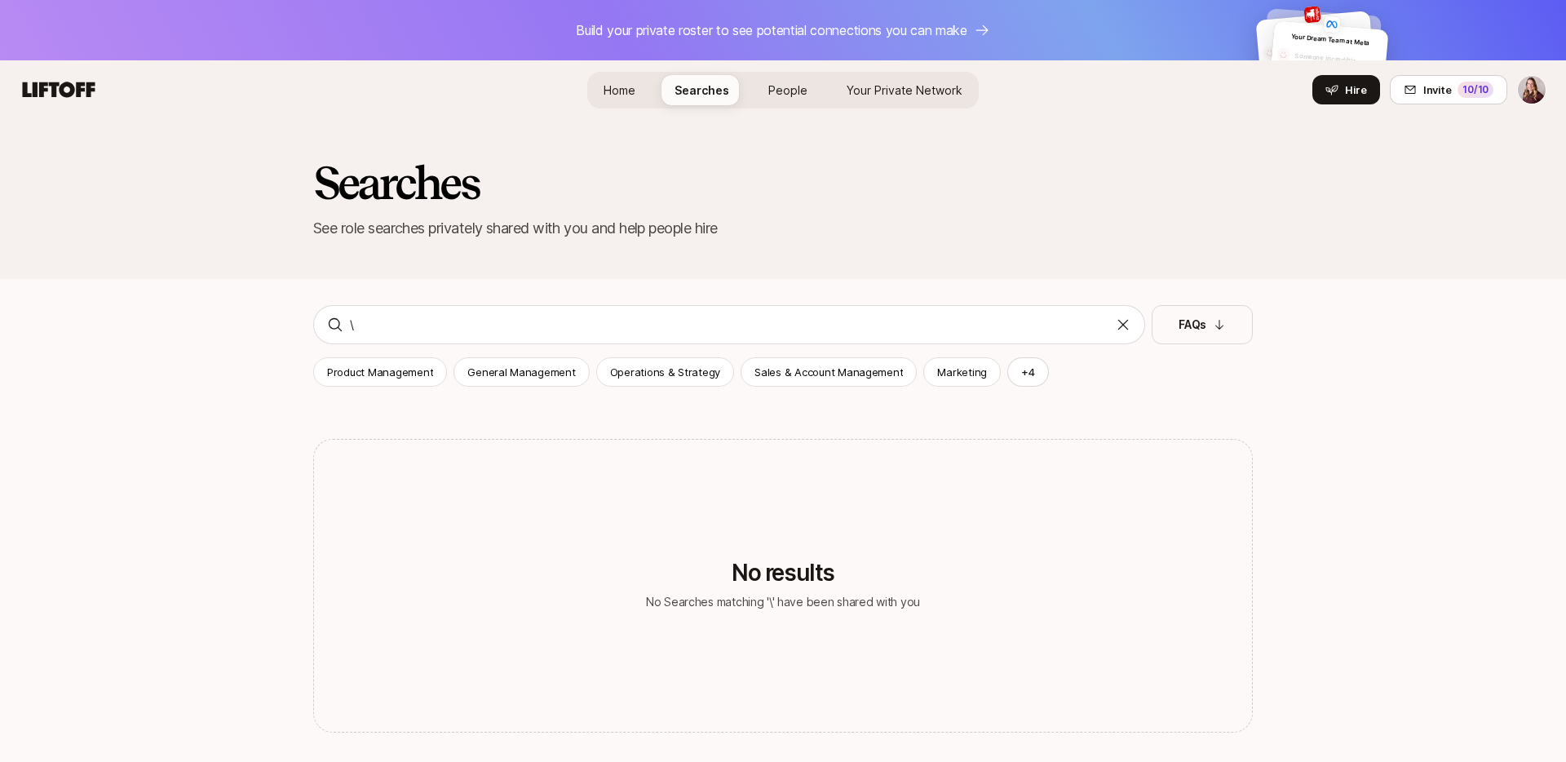
click at [772, 94] on span "People" at bounding box center [787, 90] width 39 height 14
